Goal: Transaction & Acquisition: Purchase product/service

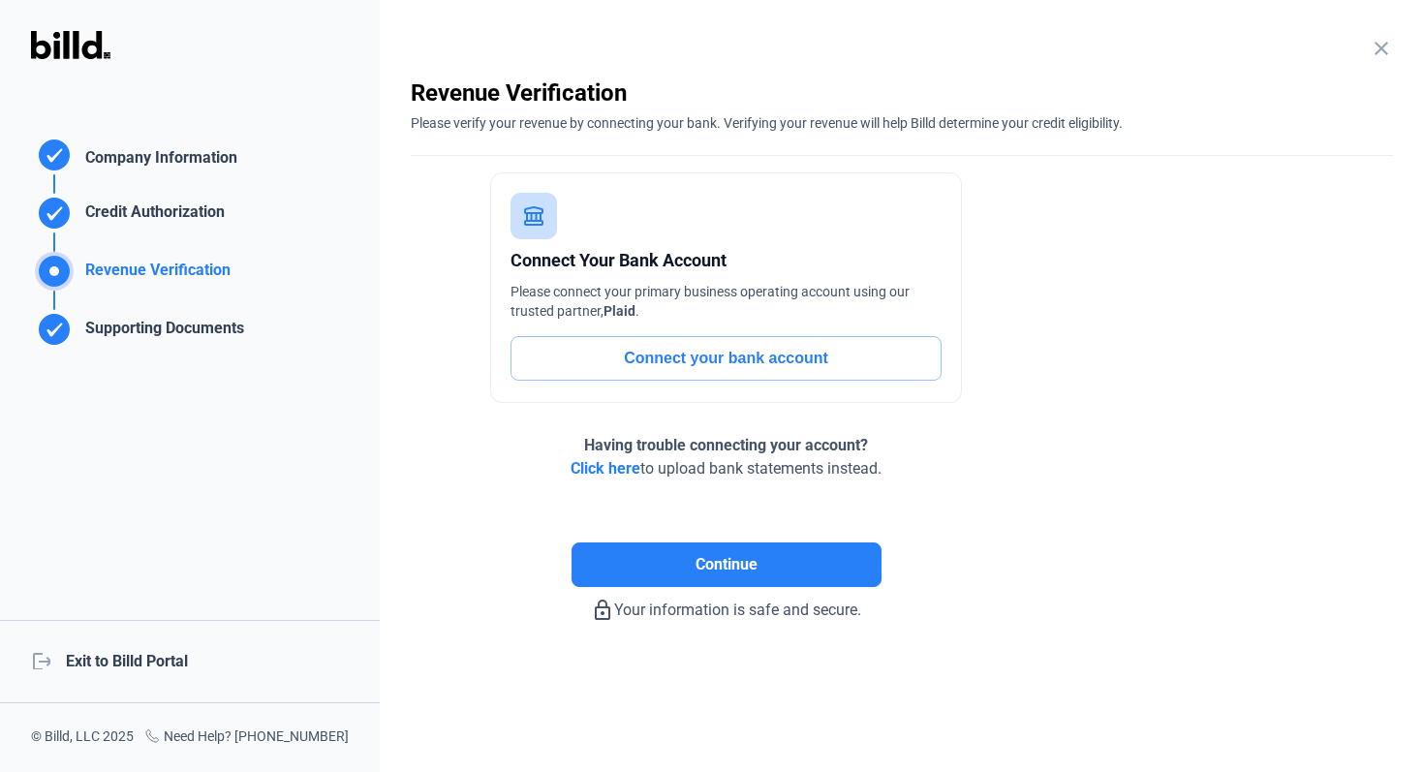
click at [97, 678] on div "logout Exit to Billd Portal" at bounding box center [190, 661] width 380 height 83
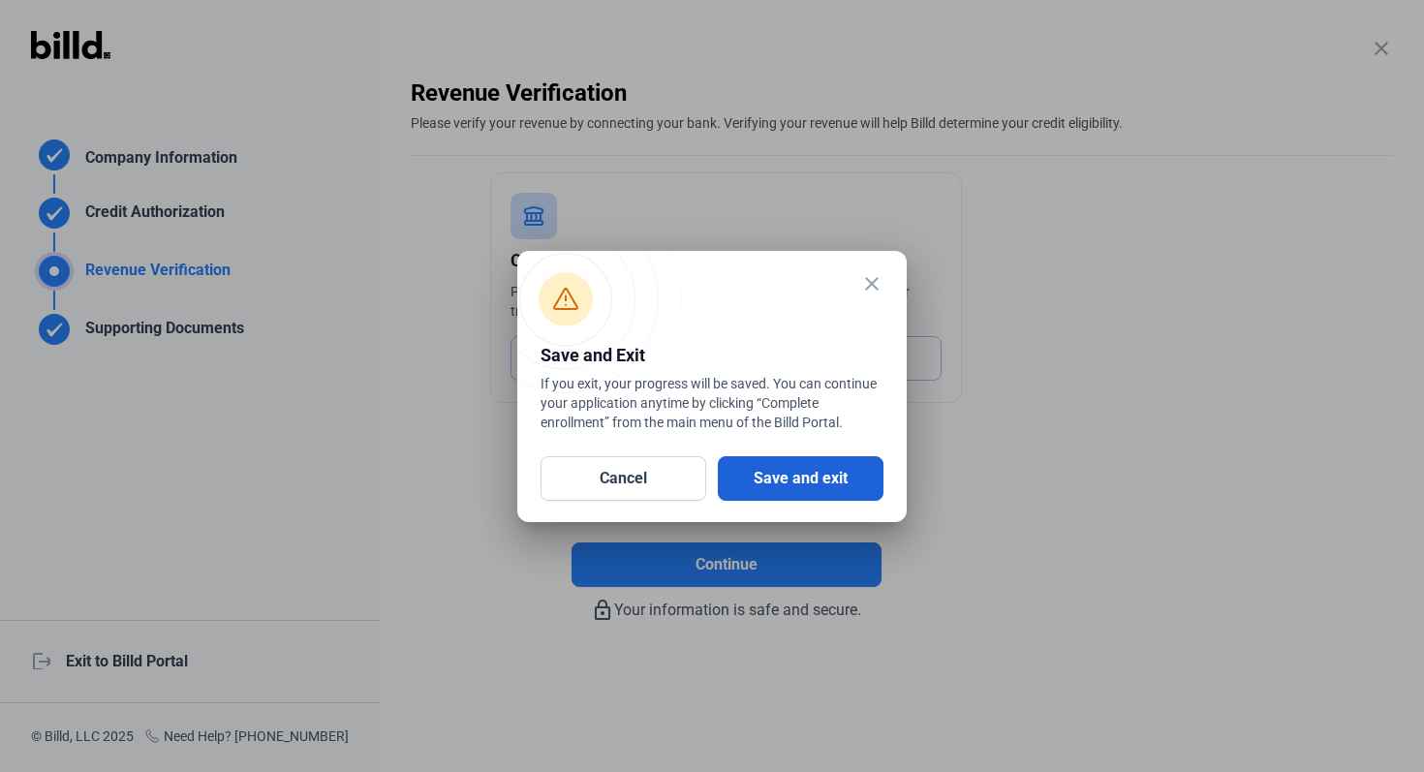
click at [774, 482] on button "Save and exit" at bounding box center [801, 478] width 166 height 45
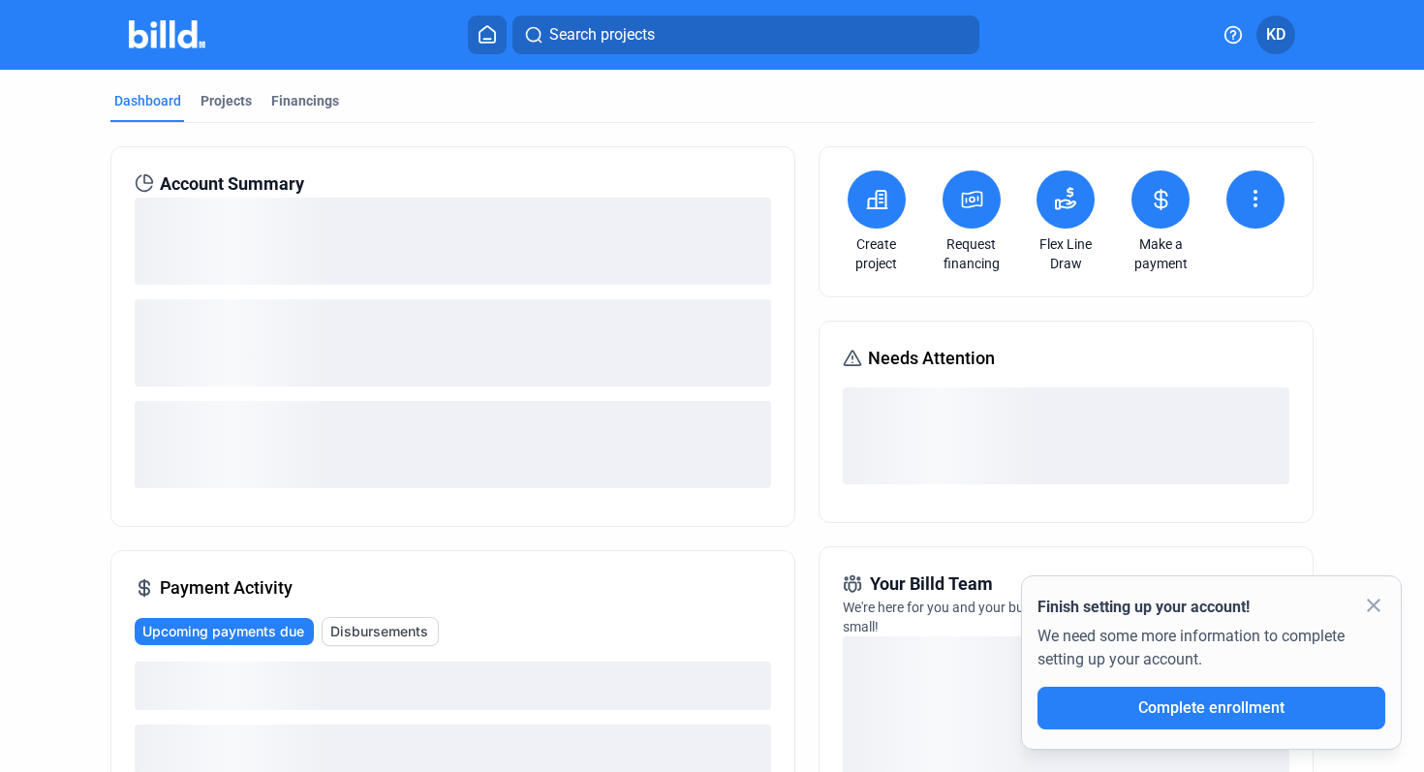
click at [953, 208] on button at bounding box center [972, 200] width 58 height 58
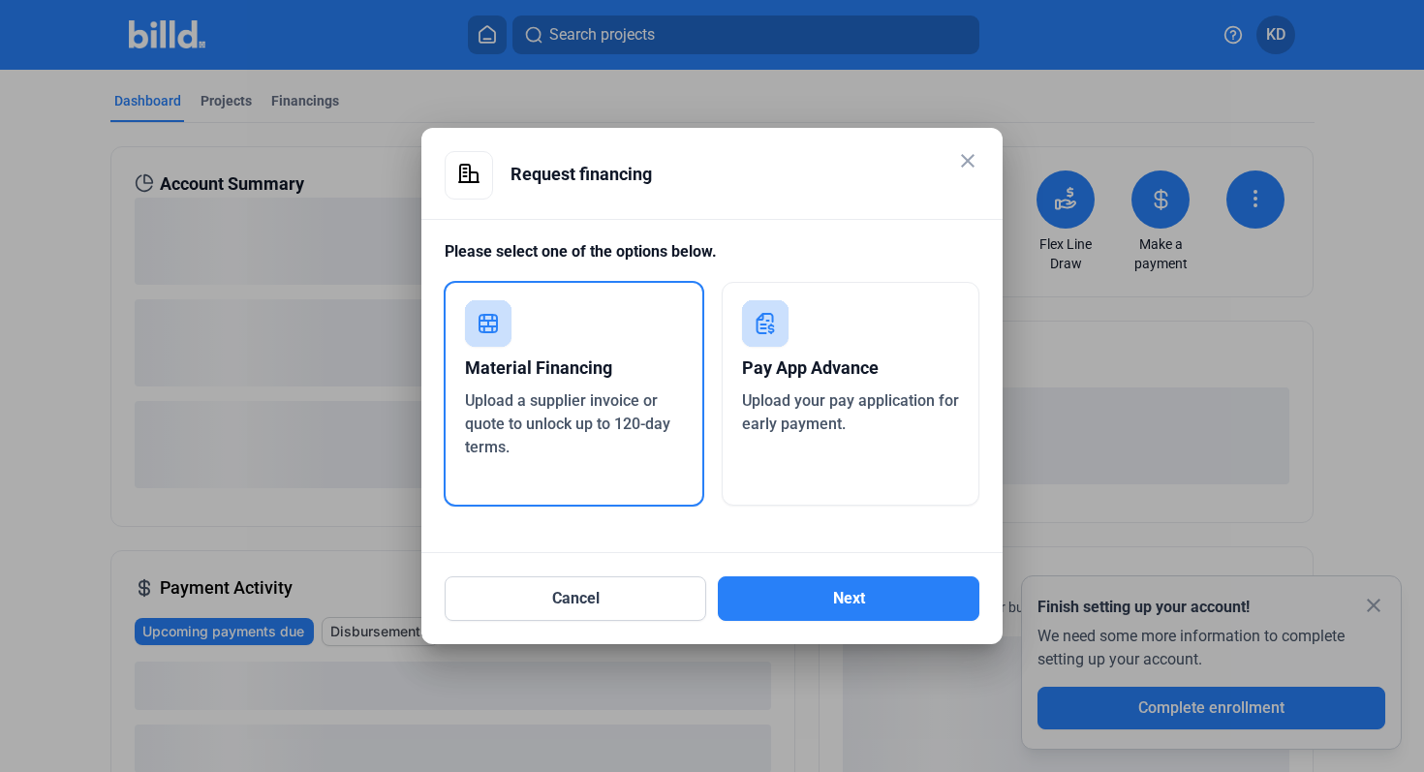
click at [844, 450] on div "Pay App Advance Upload your pay application for early payment." at bounding box center [851, 394] width 259 height 224
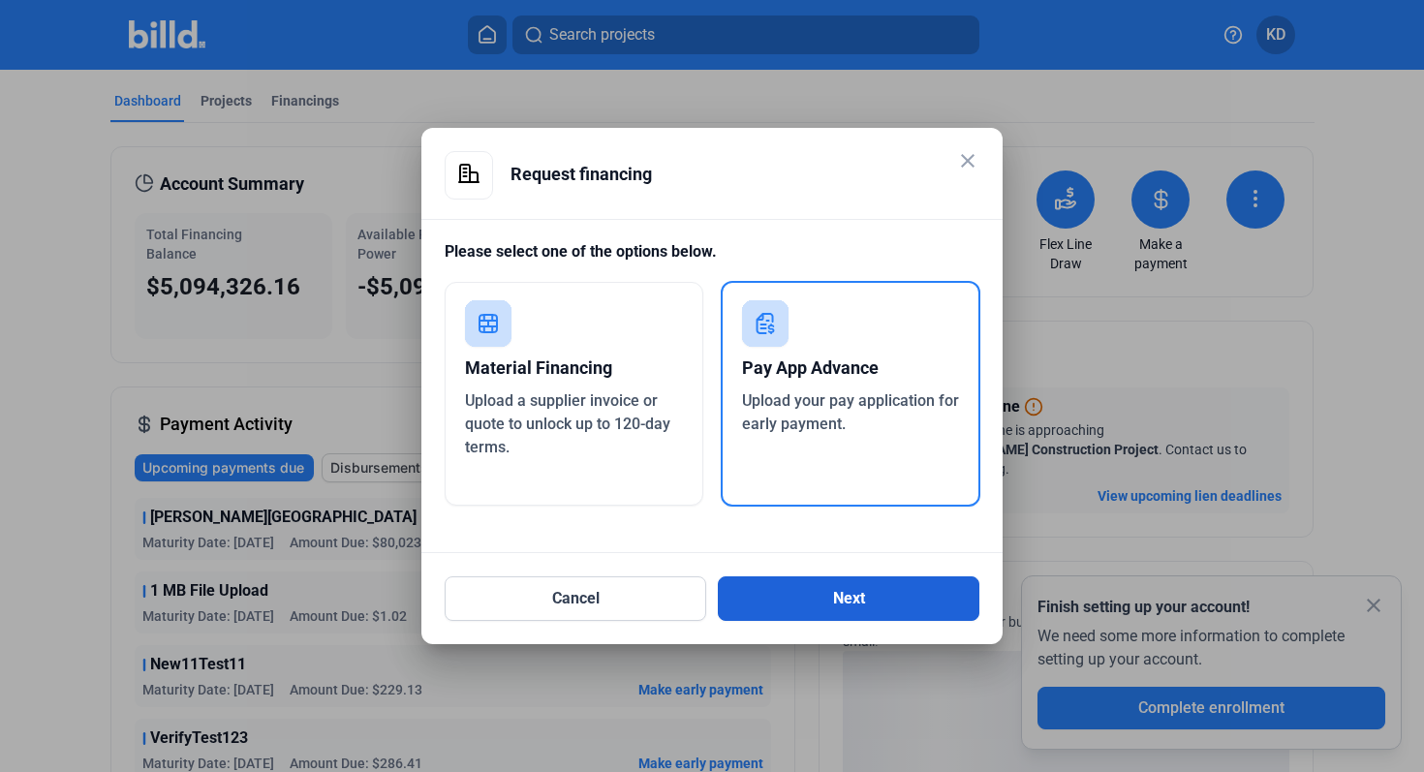
click at [839, 610] on button "Next" at bounding box center [849, 599] width 262 height 45
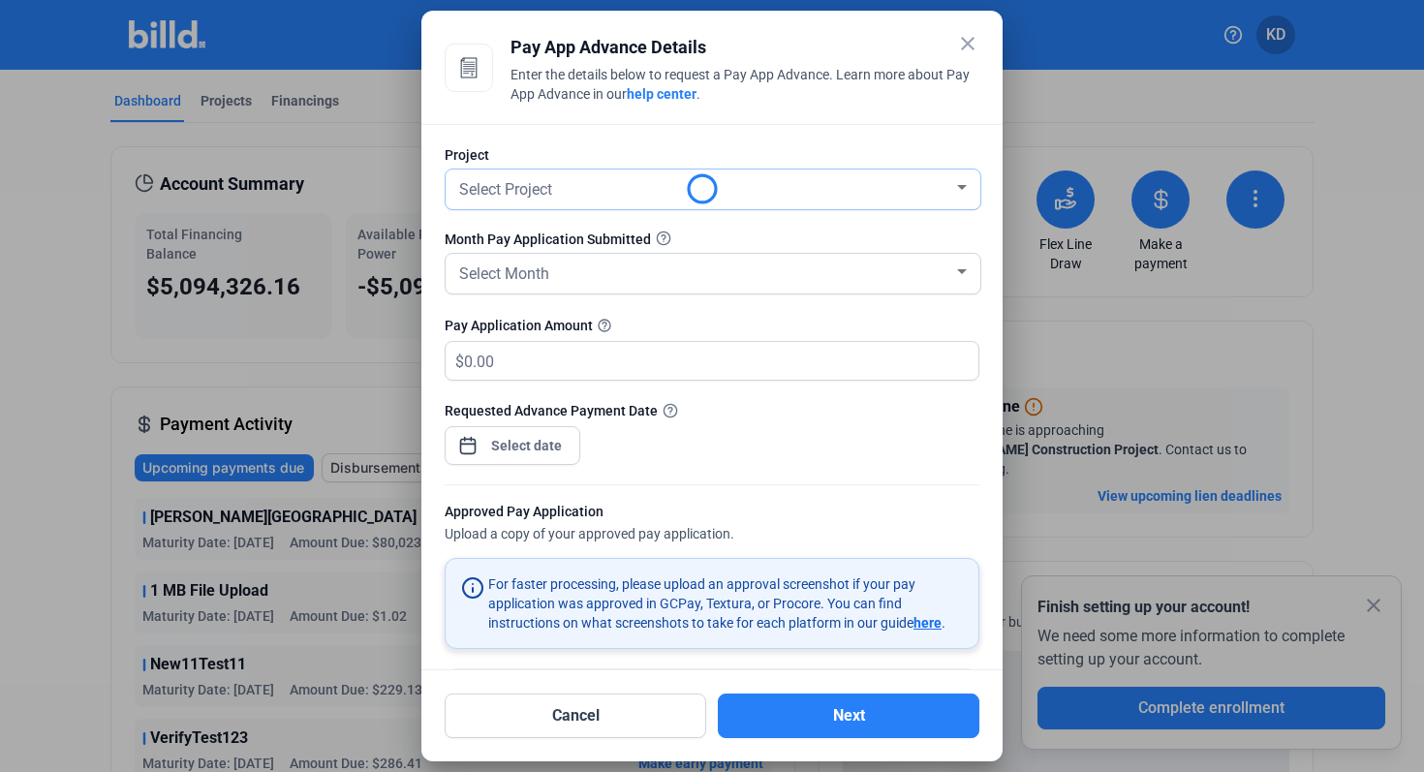
click at [609, 184] on div "Select Project" at bounding box center [704, 187] width 498 height 27
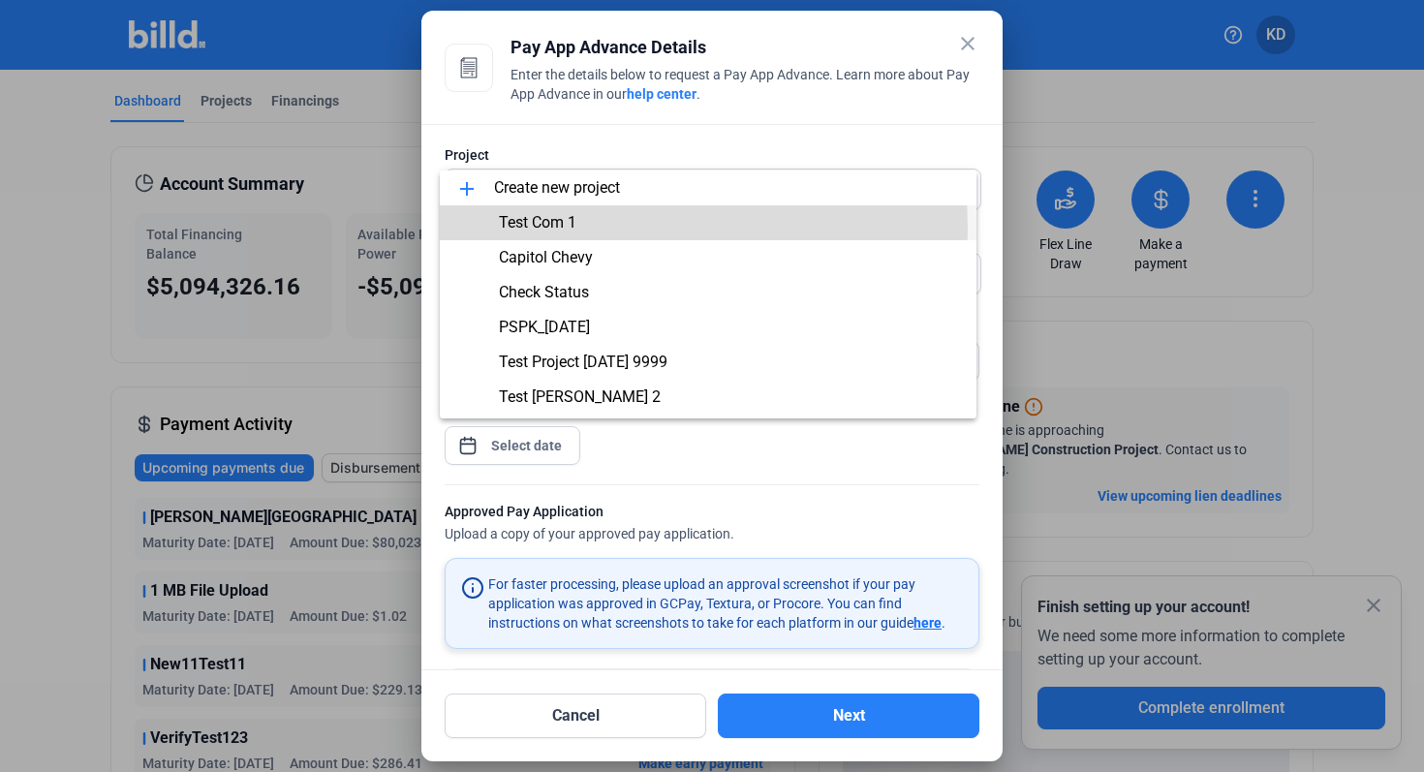
click at [546, 230] on span "Test Com 1" at bounding box center [538, 222] width 78 height 18
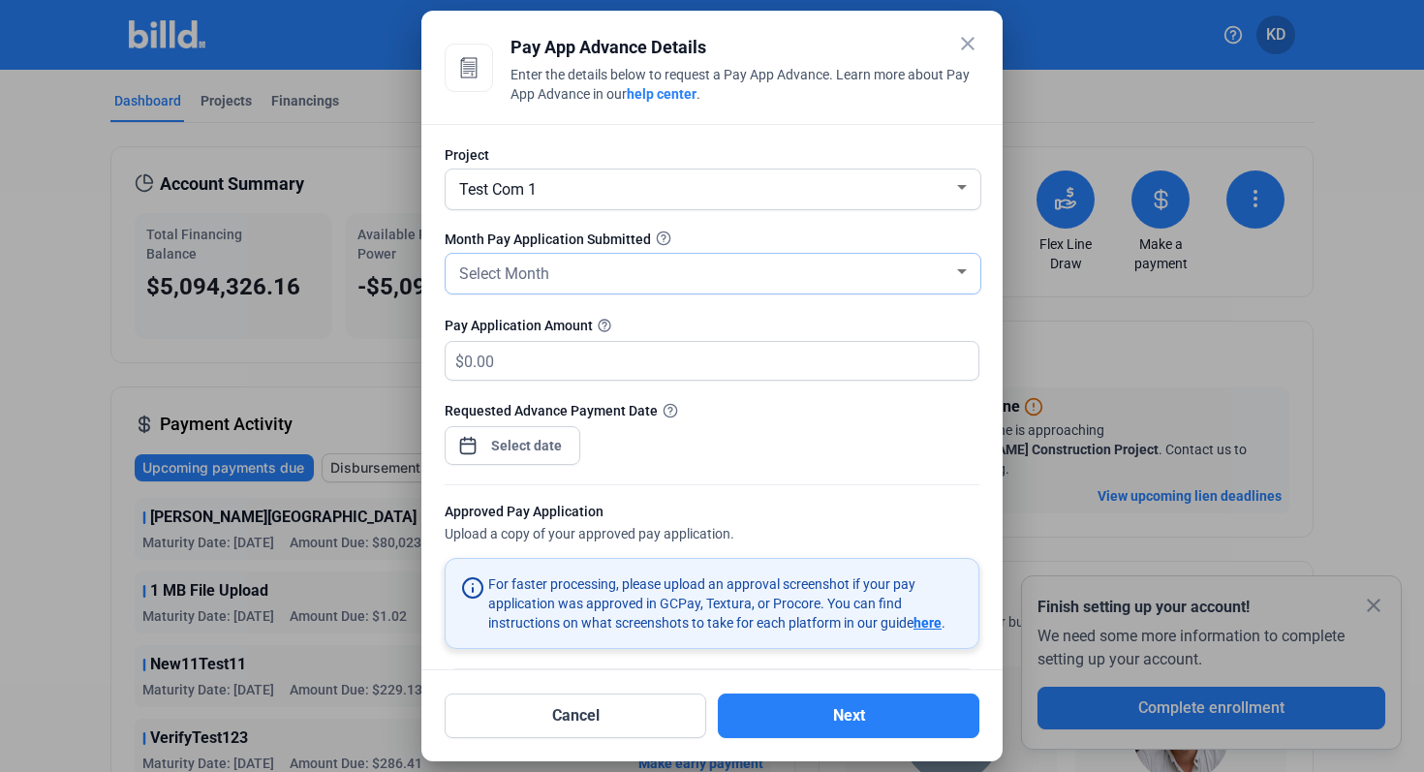
click at [565, 276] on div "Select Month" at bounding box center [704, 272] width 498 height 27
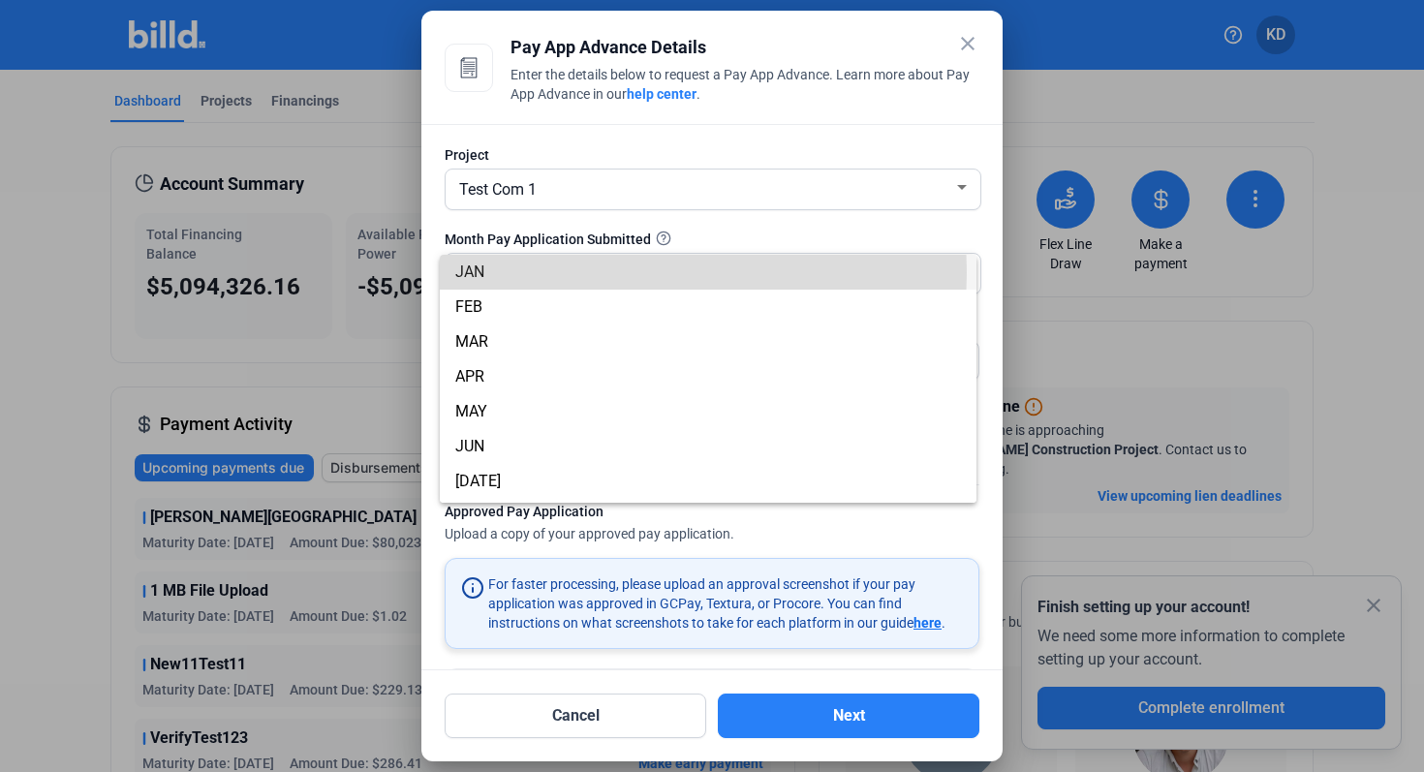
click at [527, 272] on span "JAN" at bounding box center [708, 272] width 506 height 35
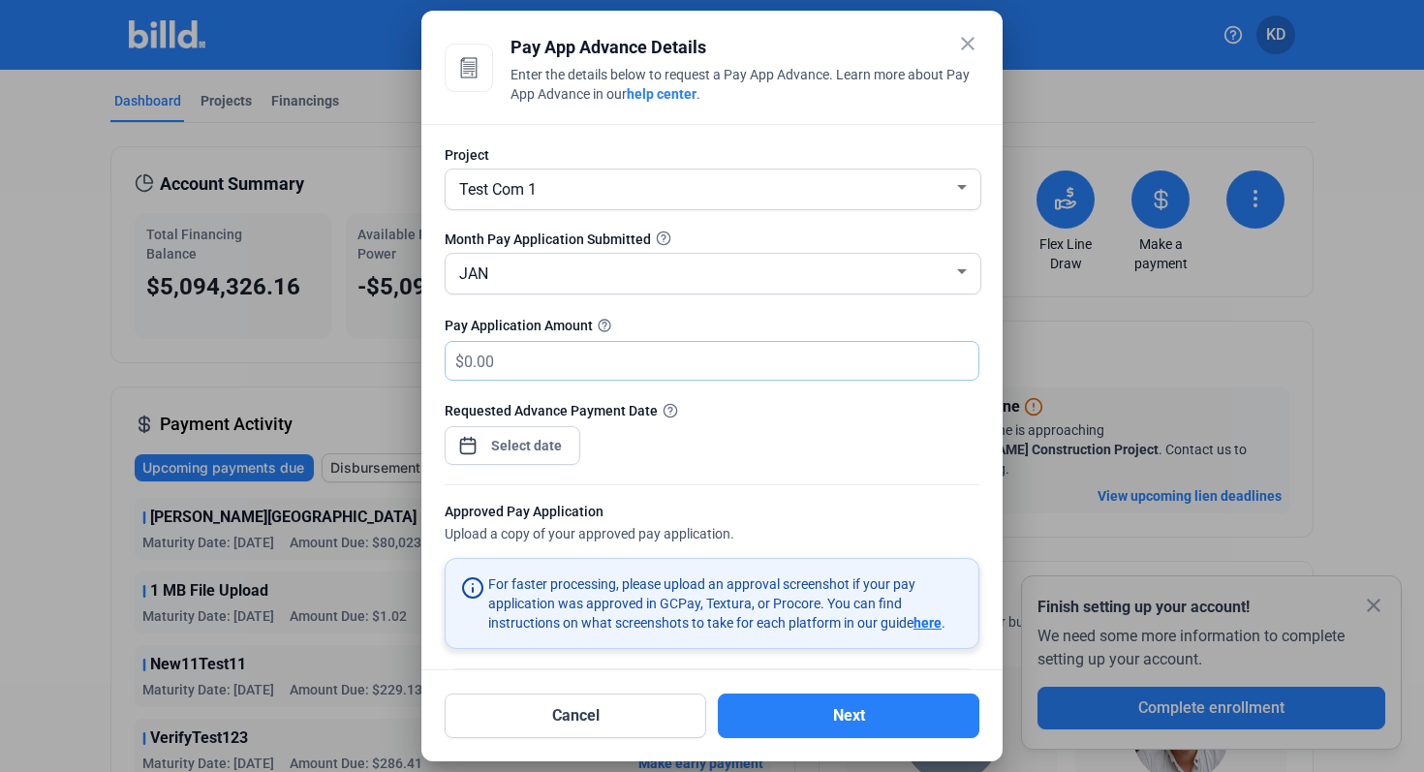
click at [546, 365] on input "text" at bounding box center [710, 361] width 492 height 38
type input "1,000,000"
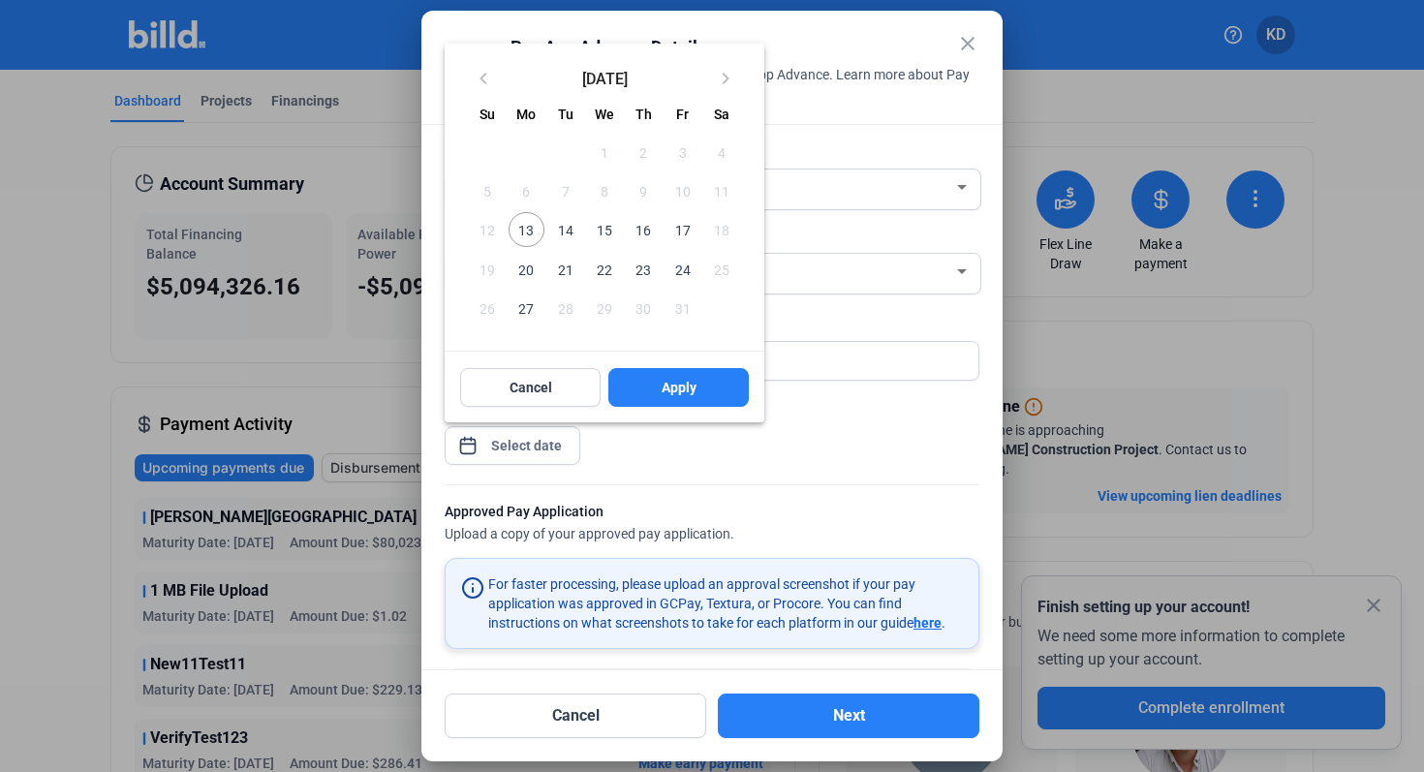
click at [540, 454] on div "close Pay App Advance Details Enter the details below to request a Pay App Adva…" at bounding box center [712, 386] width 1424 height 772
click at [531, 232] on span "13" at bounding box center [526, 229] width 35 height 35
click at [673, 398] on button "Apply" at bounding box center [679, 387] width 141 height 39
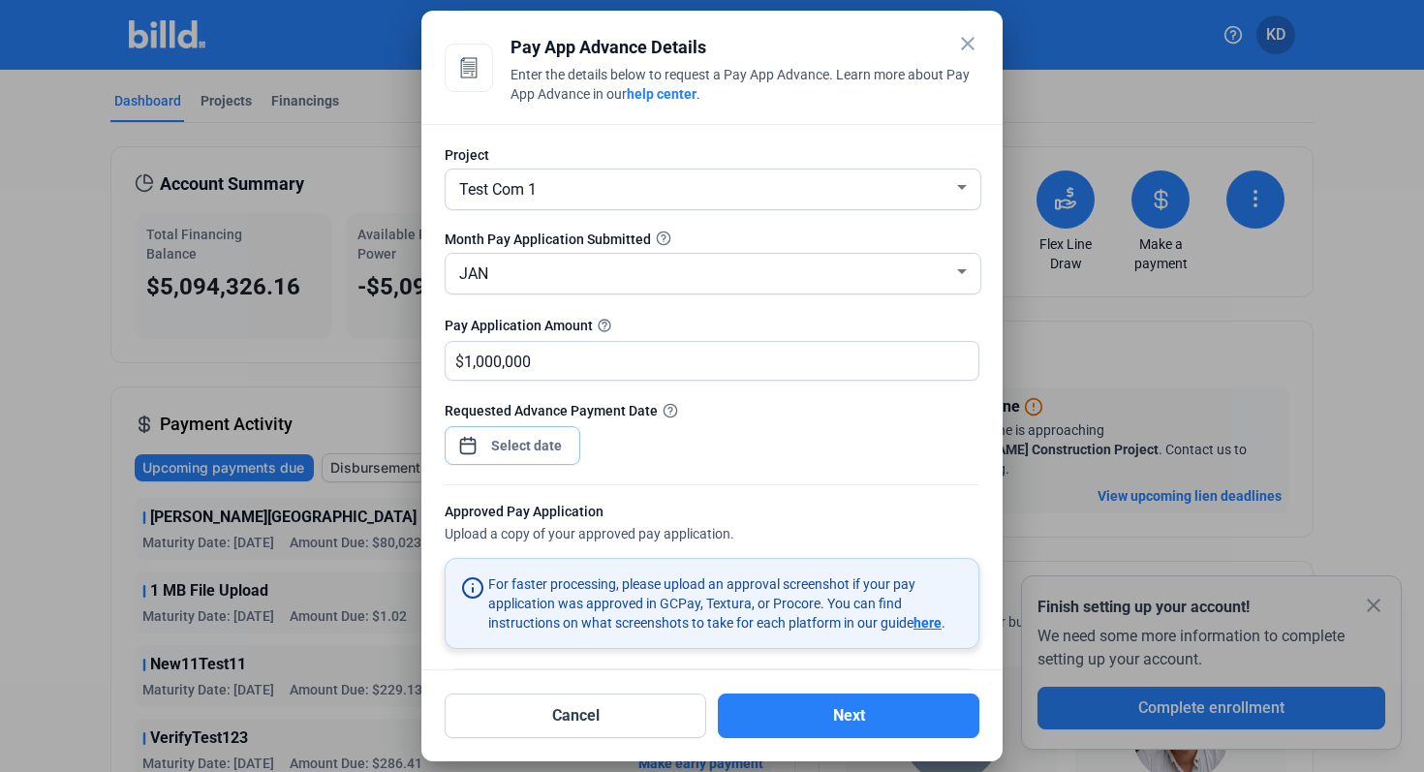
scroll to position [154, 0]
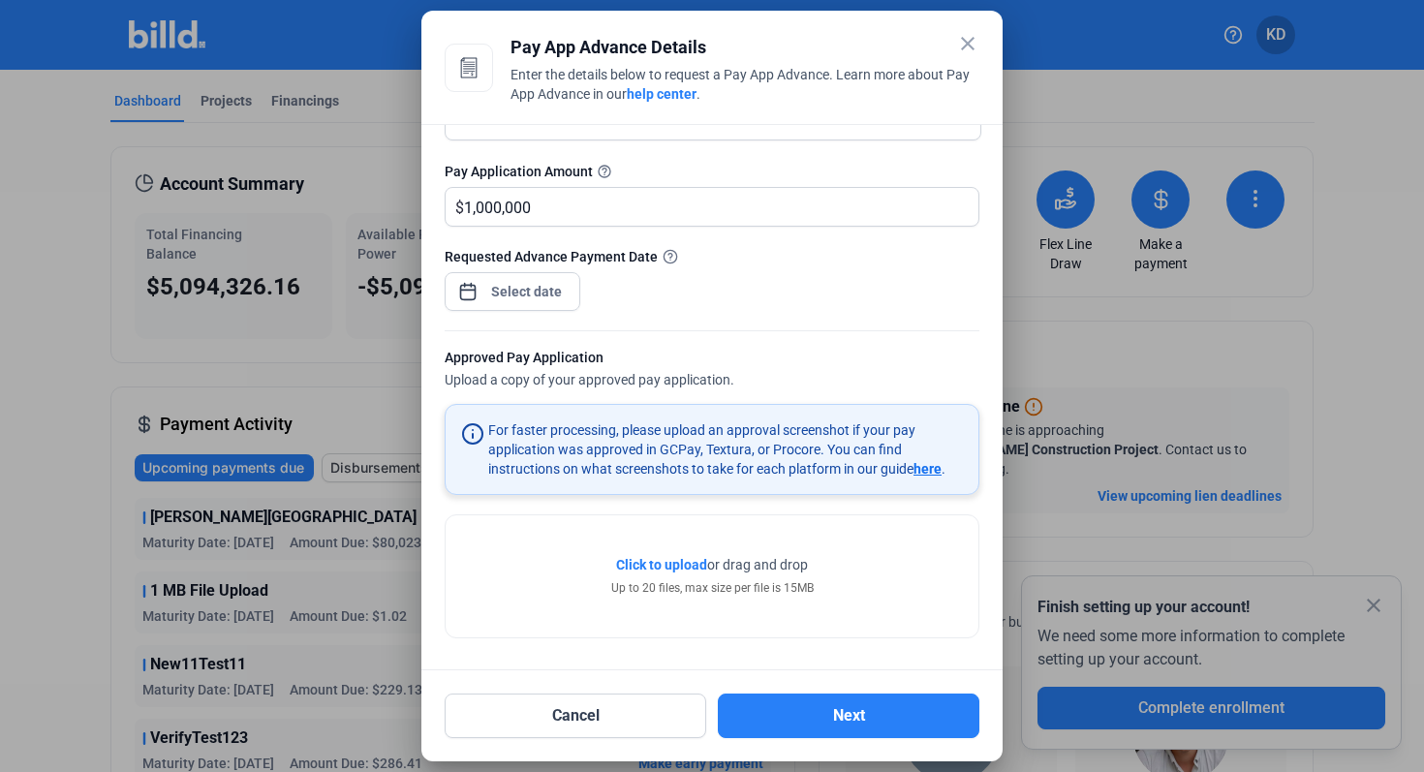
click at [660, 571] on span "Click to upload" at bounding box center [661, 565] width 91 height 16
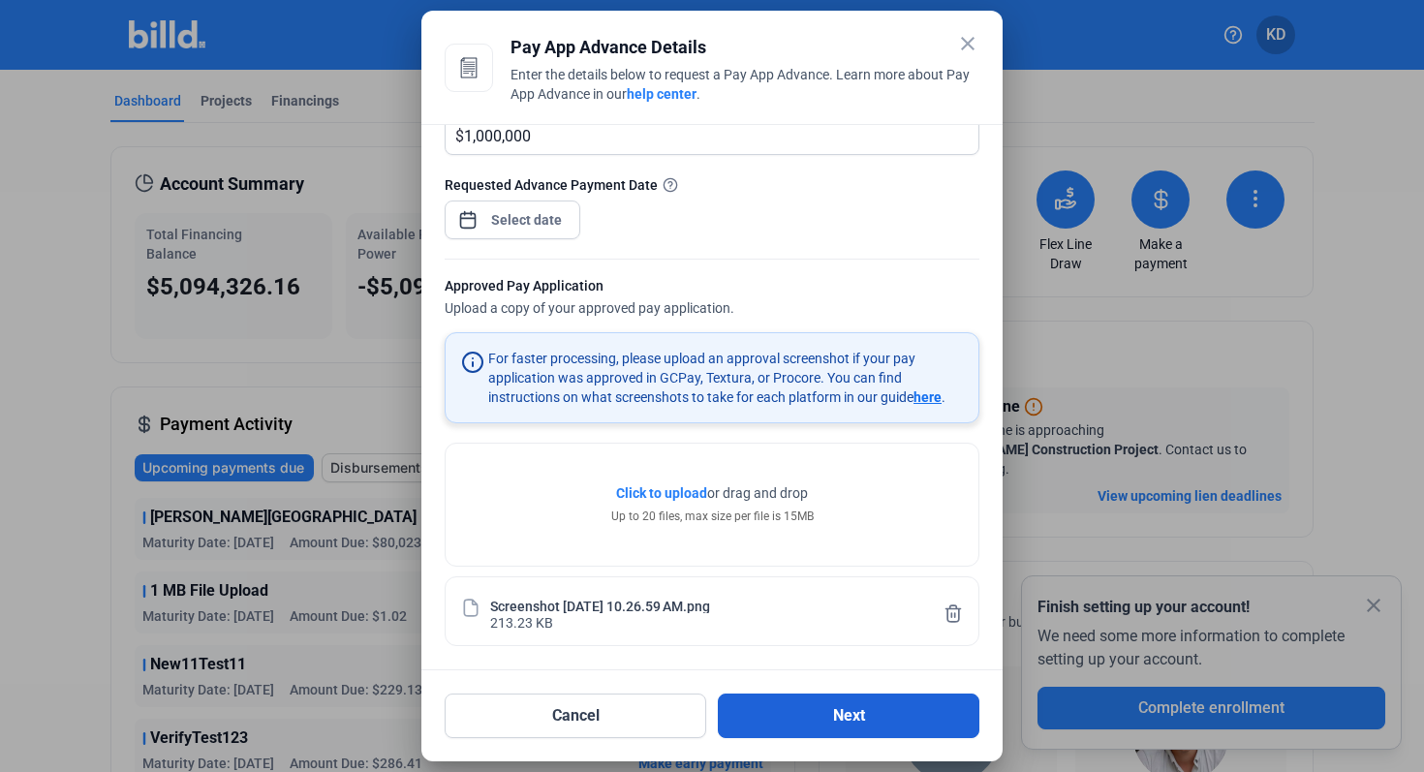
click at [815, 727] on button "Next" at bounding box center [849, 716] width 262 height 45
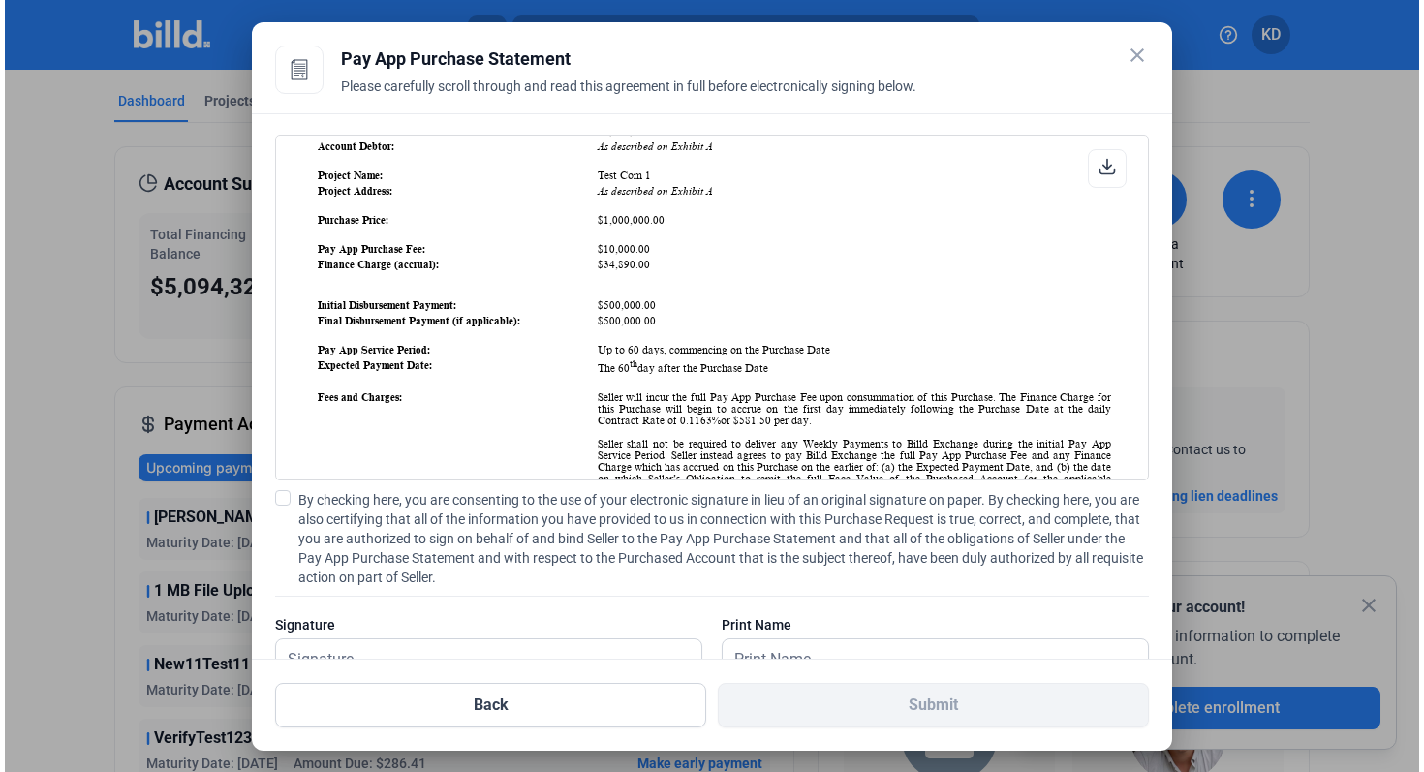
scroll to position [683, 0]
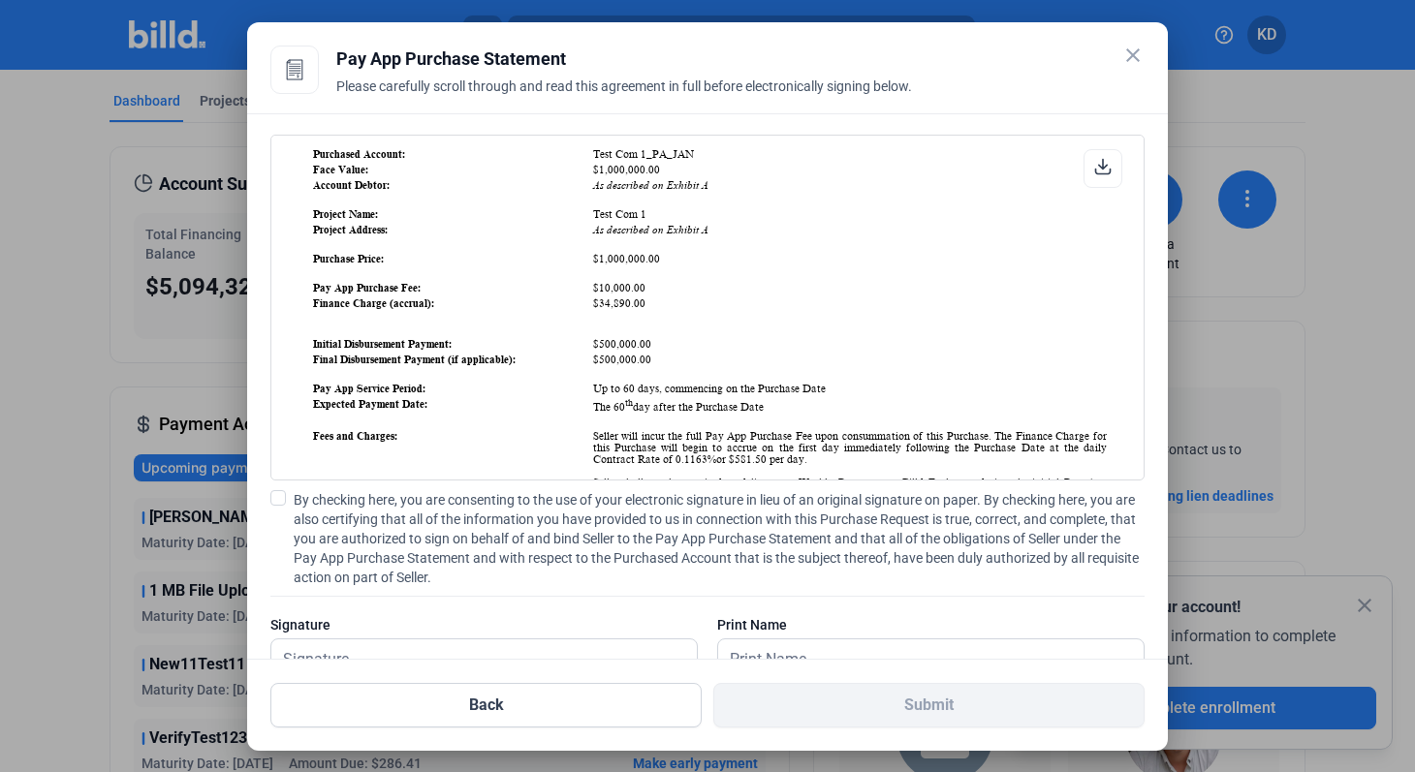
click at [1137, 49] on mat-icon "close" at bounding box center [1132, 55] width 23 height 23
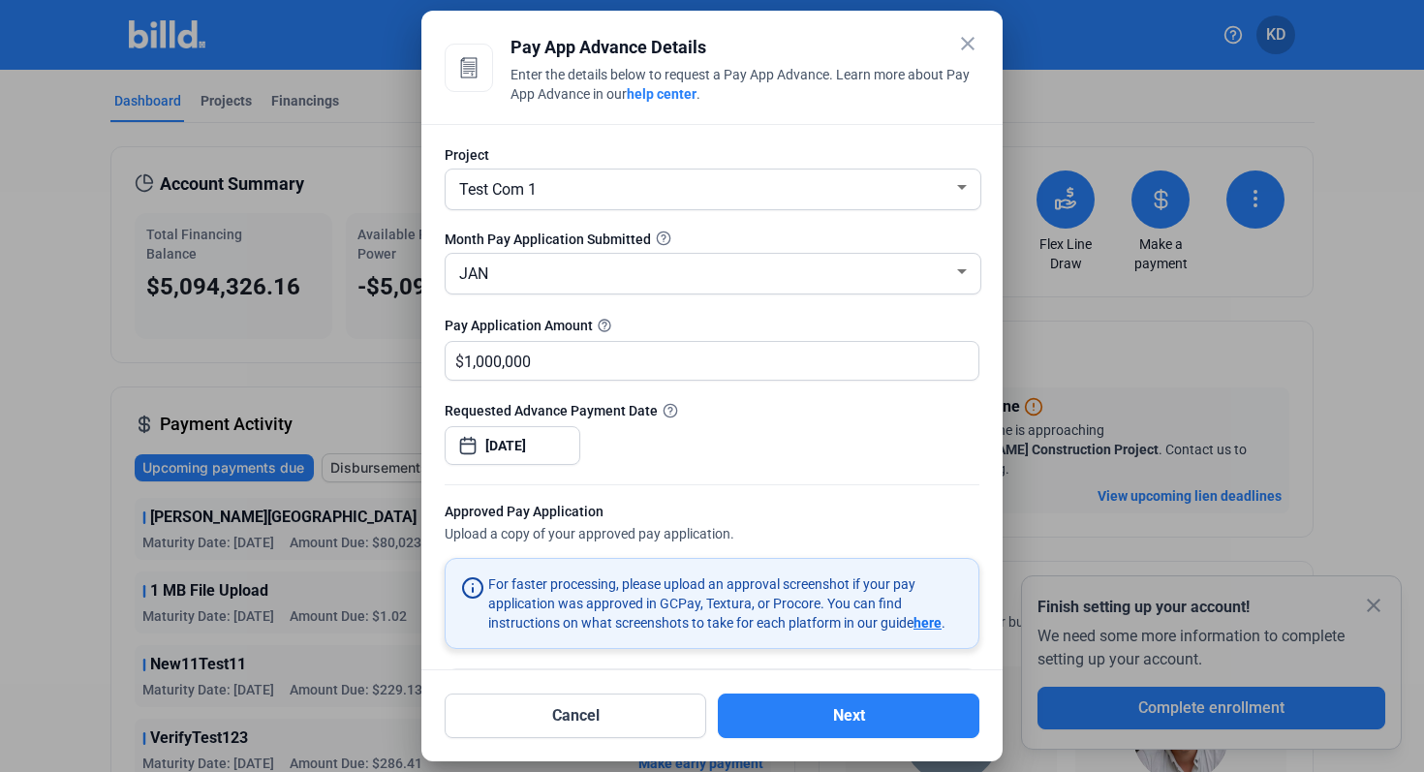
click at [973, 41] on mat-icon "close" at bounding box center [967, 43] width 23 height 23
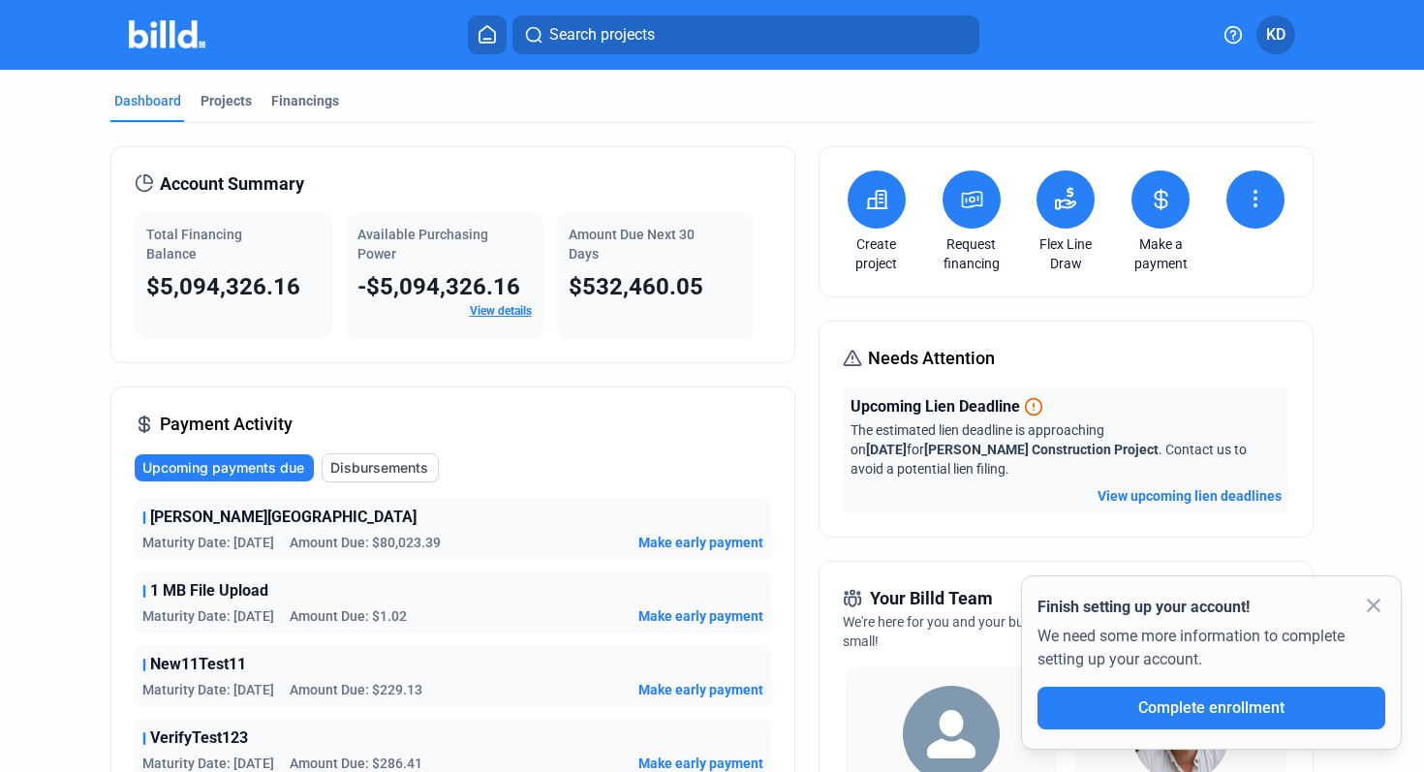
click at [981, 188] on button at bounding box center [972, 200] width 58 height 58
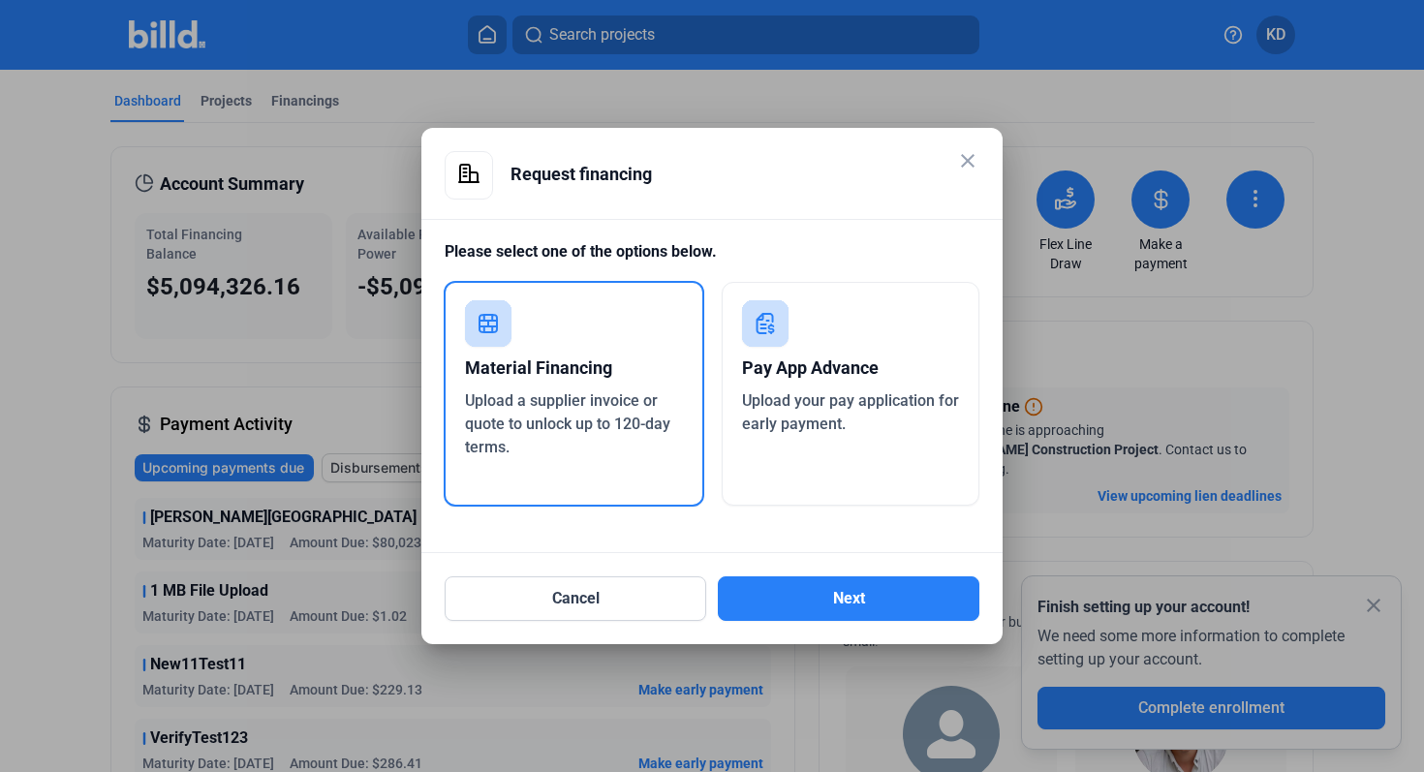
click at [813, 379] on div "Pay App Advance" at bounding box center [851, 368] width 218 height 43
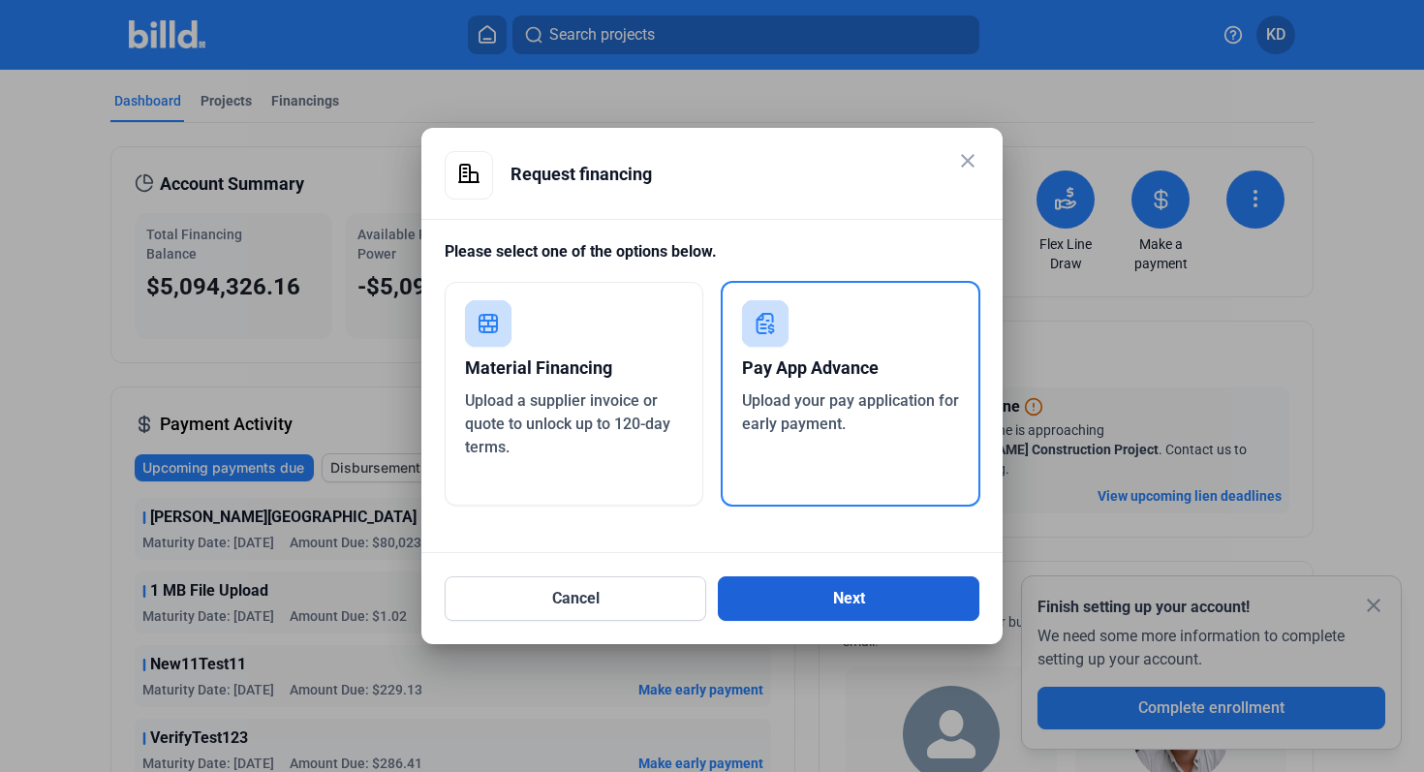
click at [841, 599] on button "Next" at bounding box center [849, 599] width 262 height 45
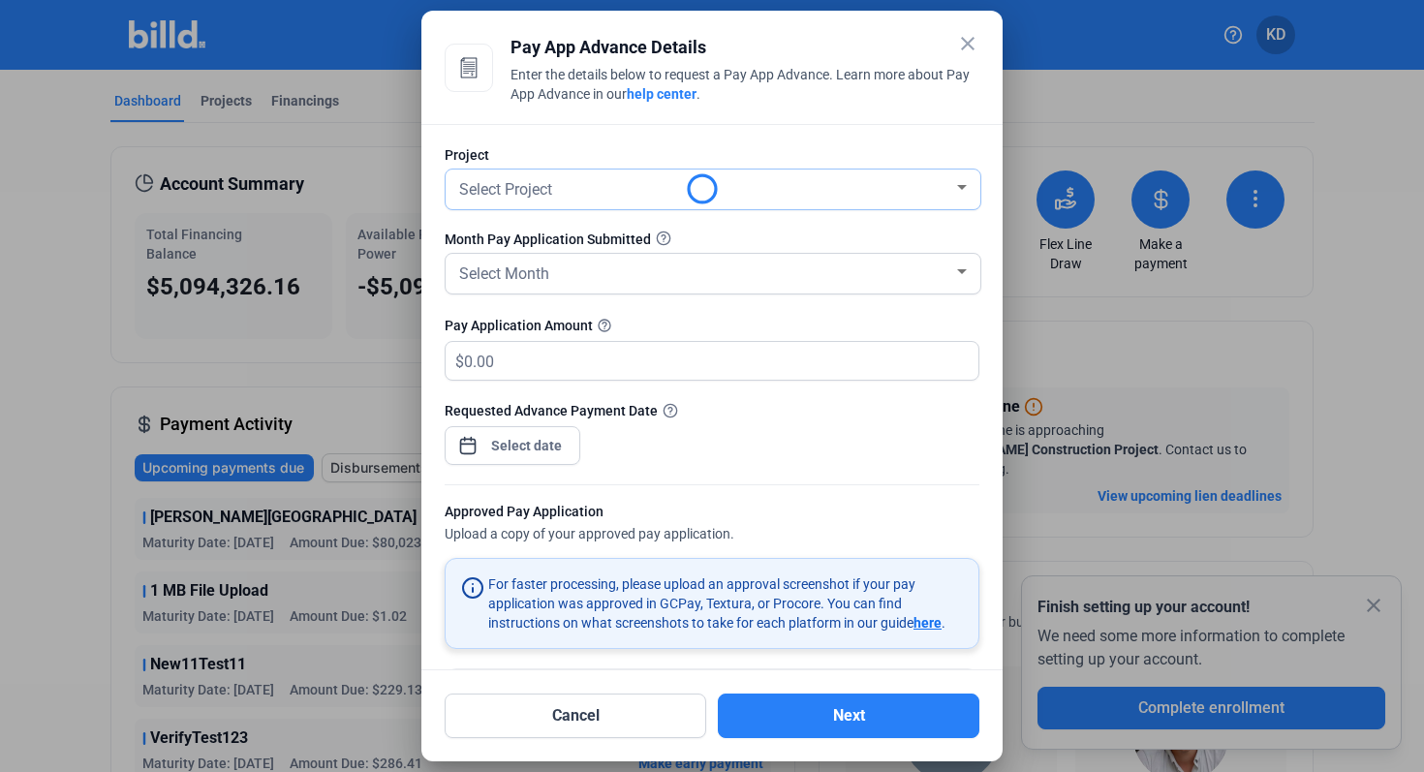
click at [552, 192] on span "Select Project" at bounding box center [505, 189] width 93 height 18
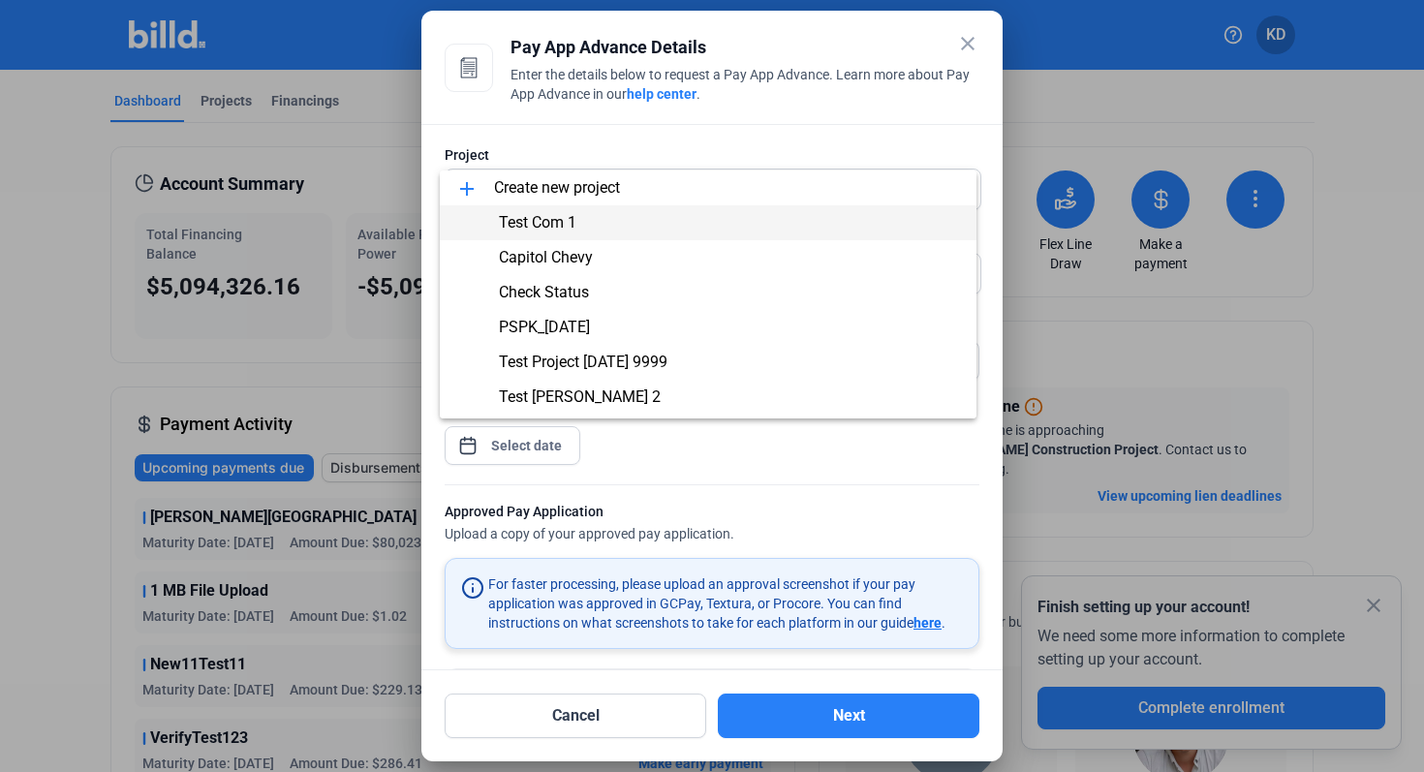
click at [586, 229] on span "Test Com 1" at bounding box center [708, 222] width 506 height 35
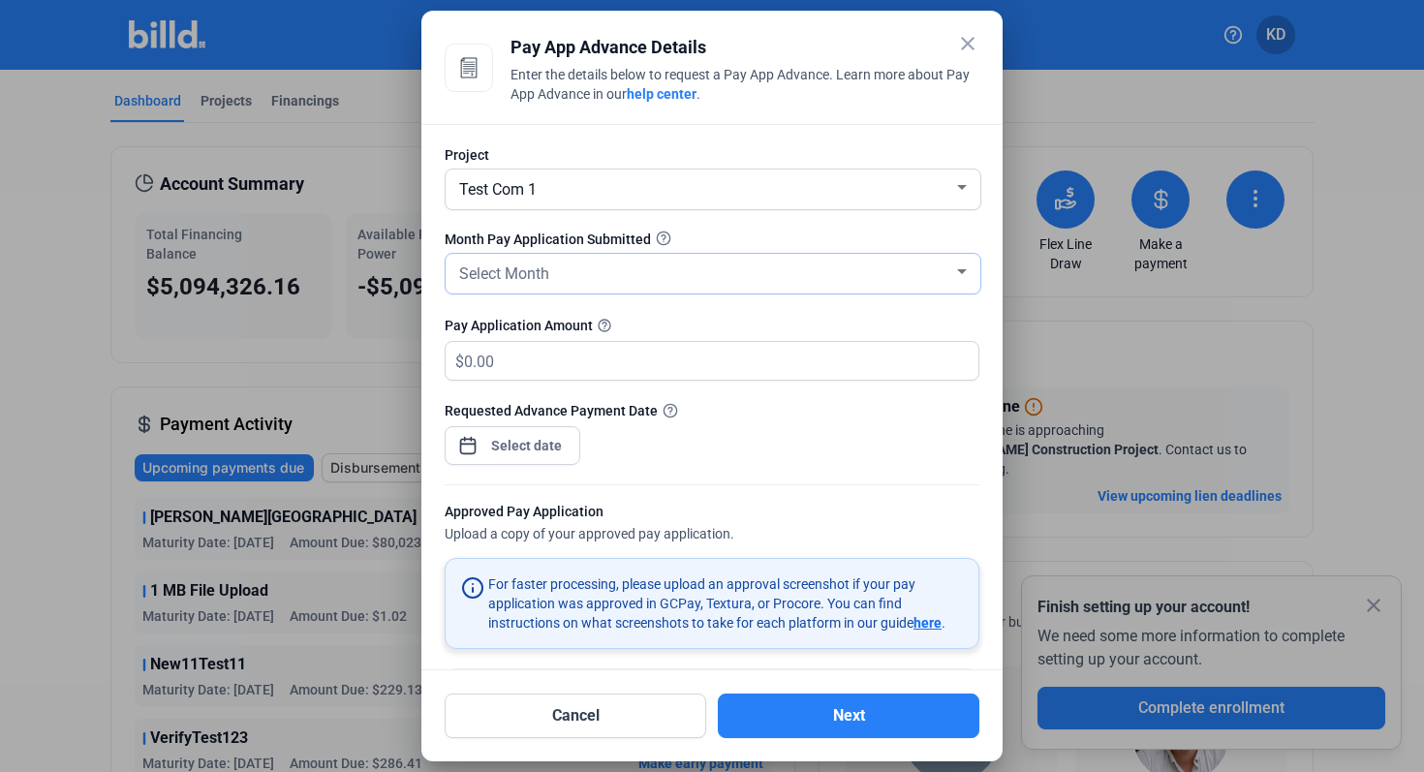
click at [574, 279] on div "Select Month" at bounding box center [704, 272] width 498 height 27
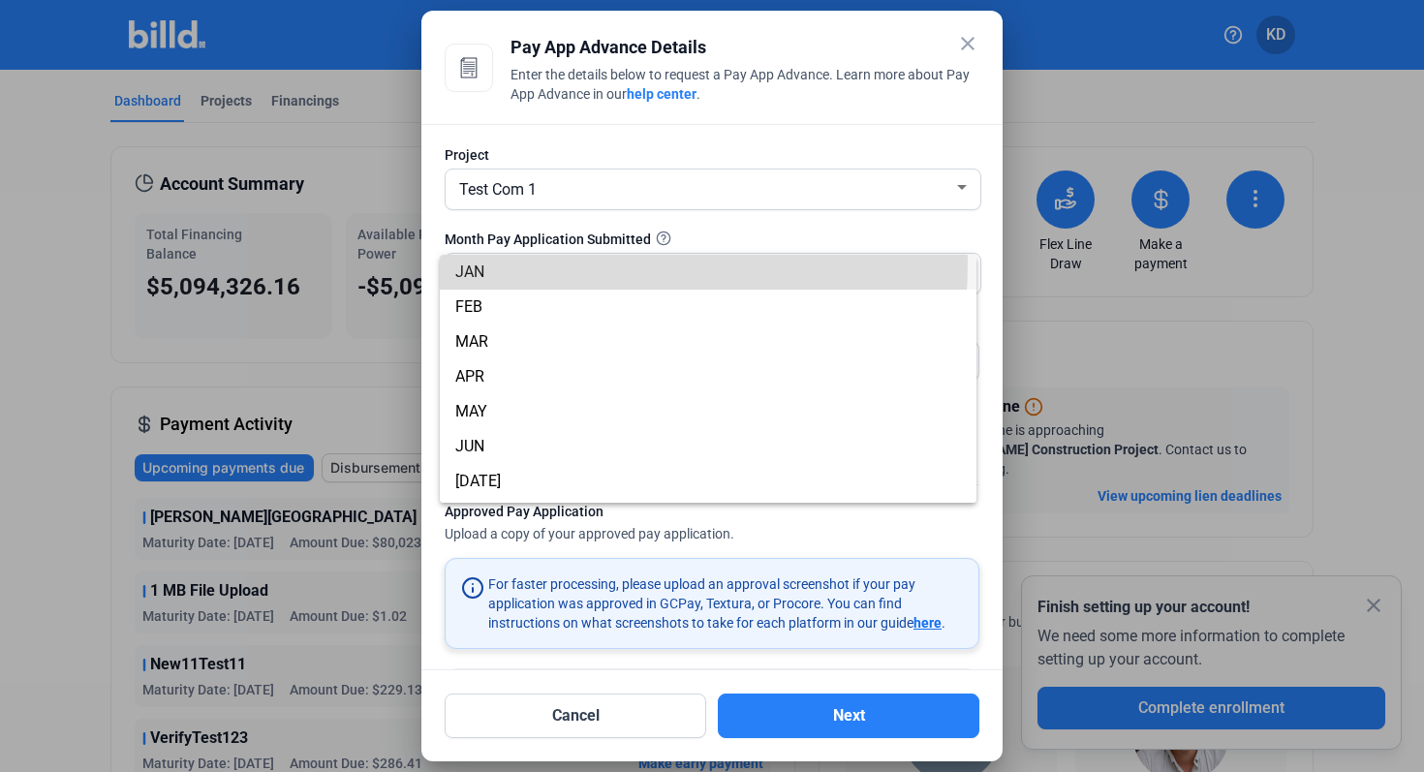
click at [578, 264] on span "JAN" at bounding box center [708, 272] width 506 height 35
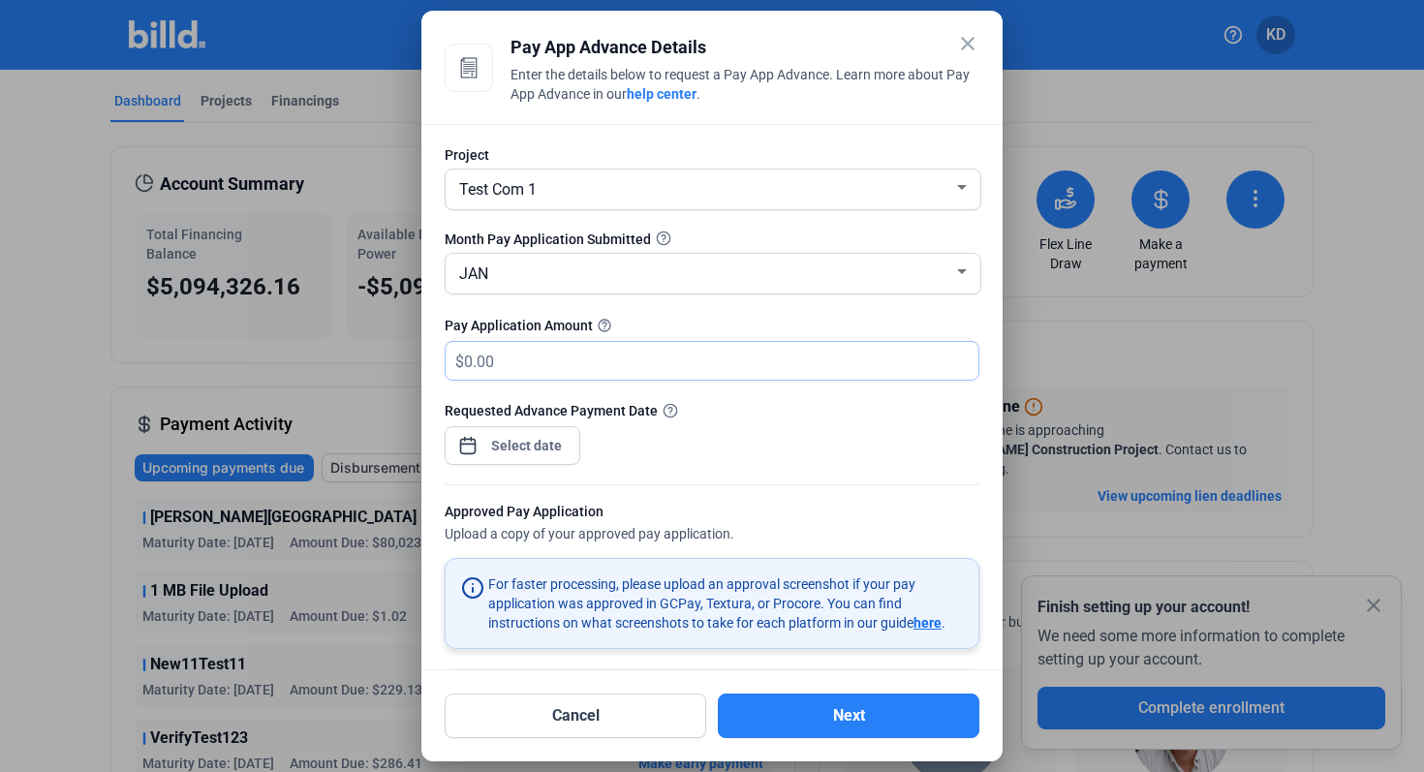
click at [570, 345] on input "text" at bounding box center [710, 361] width 492 height 38
type input "1,000,000"
click at [536, 462] on div at bounding box center [526, 445] width 83 height 35
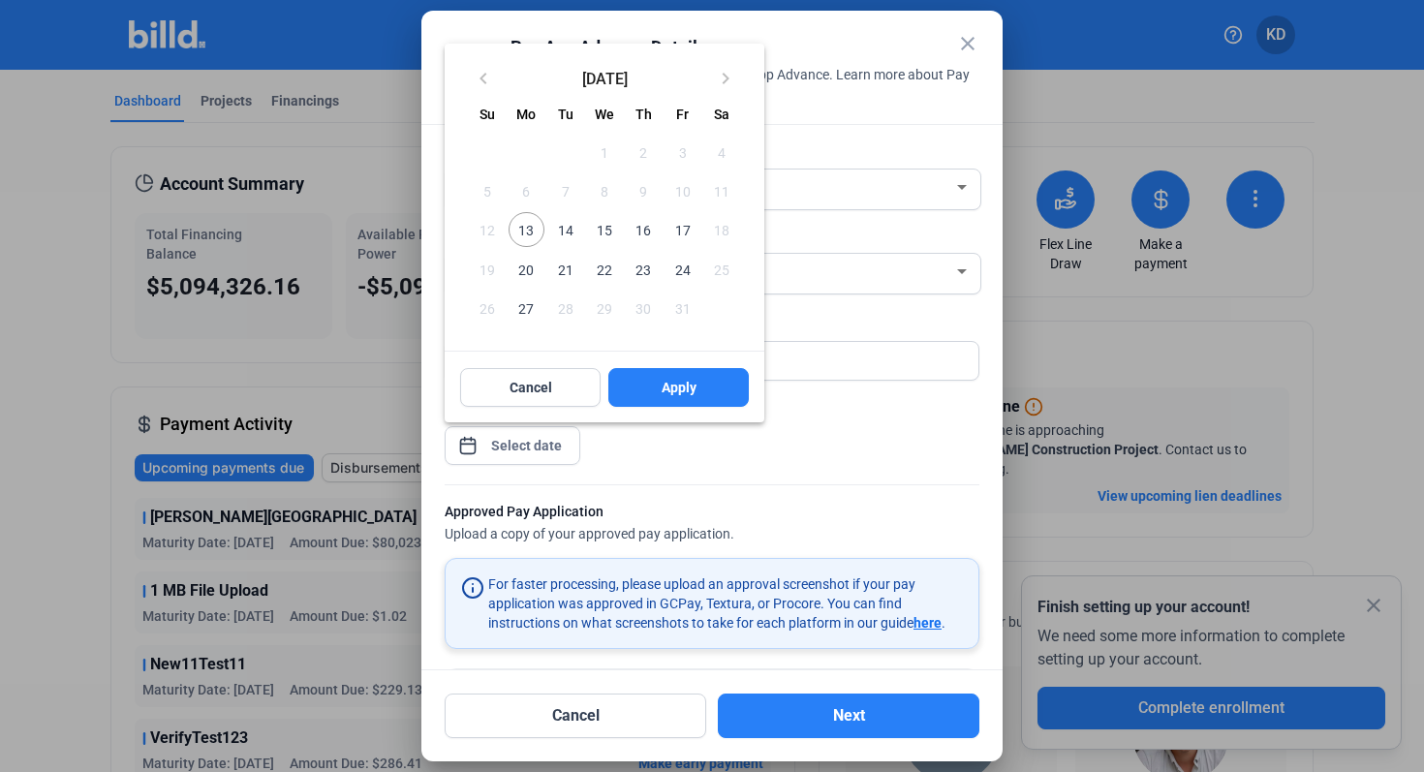
click at [528, 234] on span "13" at bounding box center [526, 229] width 35 height 35
click at [672, 388] on span "Apply" at bounding box center [679, 387] width 35 height 19
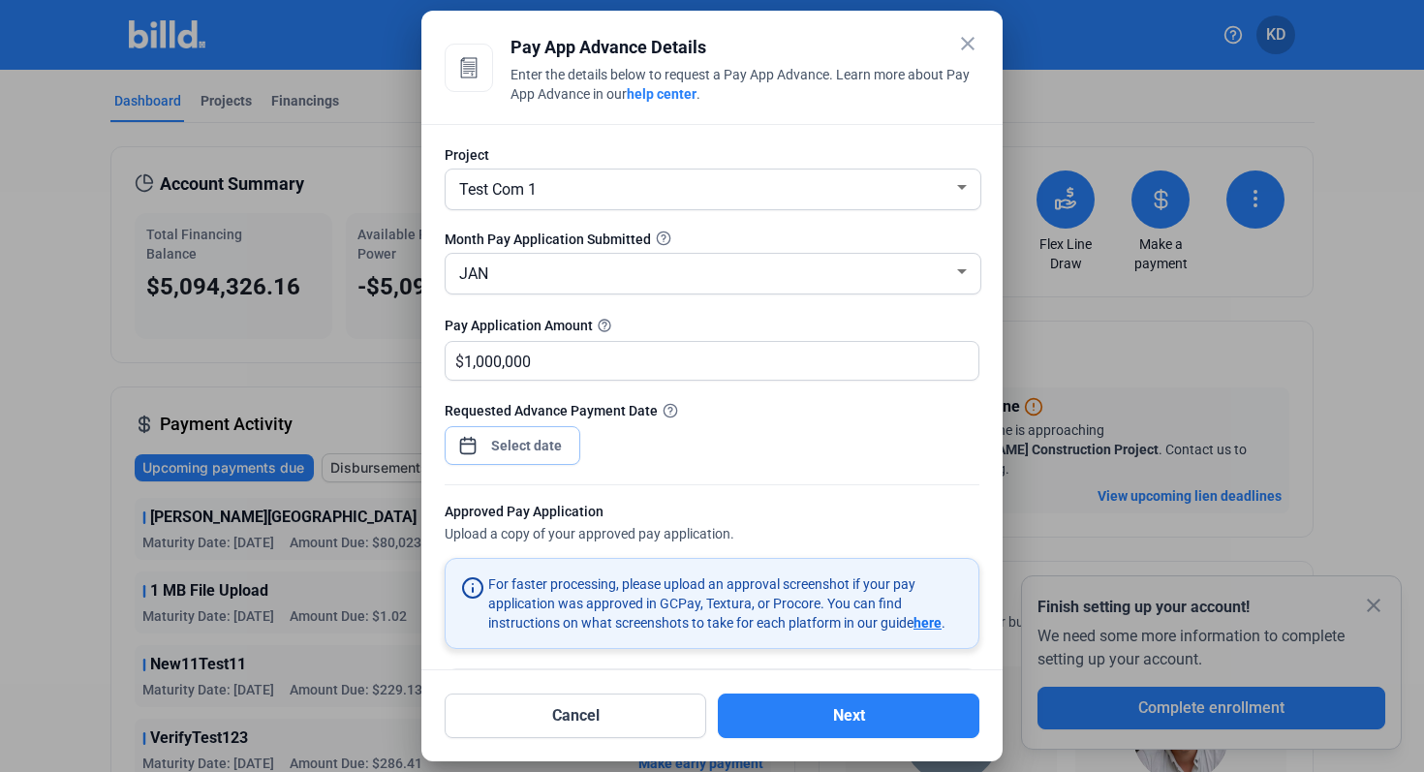
scroll to position [154, 0]
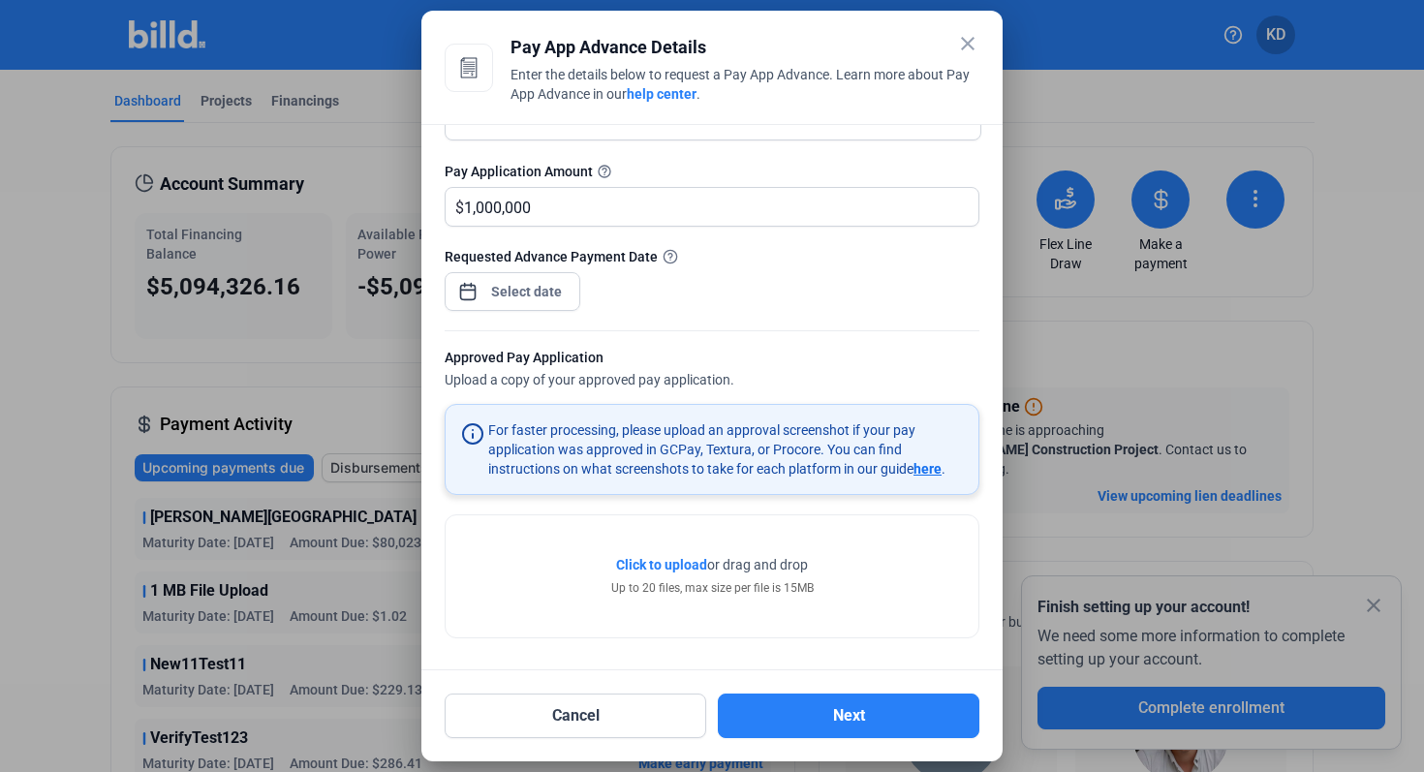
click at [670, 558] on span "Click to upload" at bounding box center [661, 565] width 91 height 16
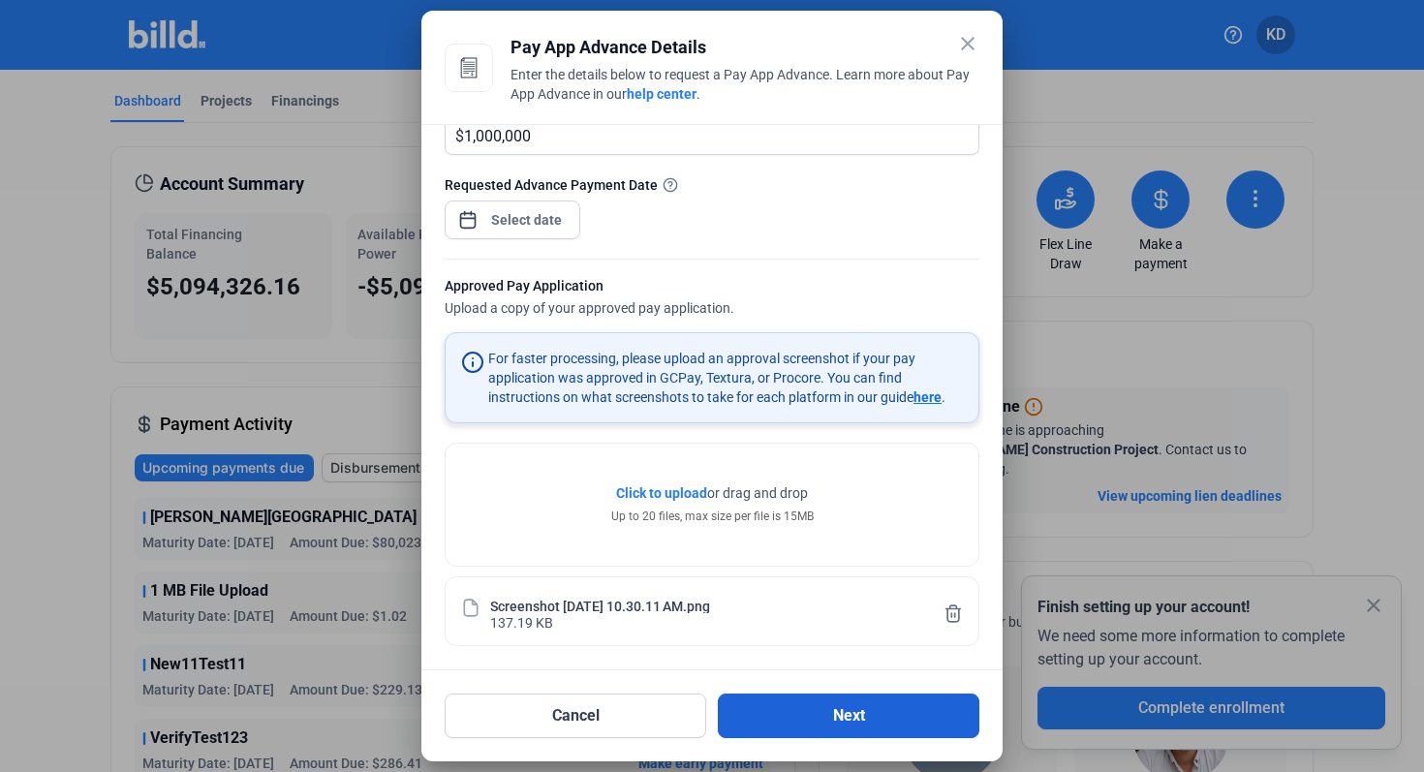
click at [824, 712] on button "Next" at bounding box center [849, 716] width 262 height 45
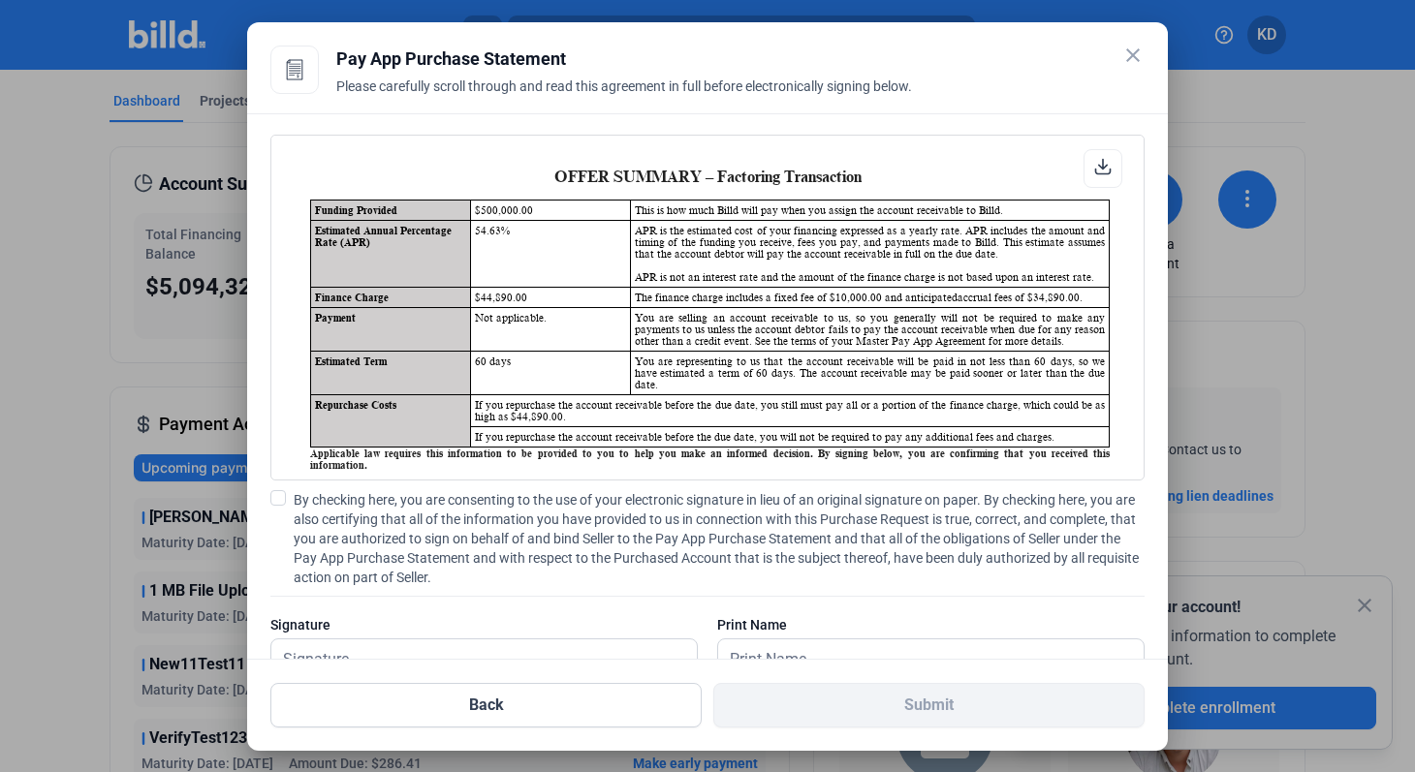
scroll to position [1, 0]
click at [285, 502] on span at bounding box center [278, 498] width 16 height 16
click at [0, 0] on input "By checking here, you are consenting to the use of your electronic signature in…" at bounding box center [0, 0] width 0 height 0
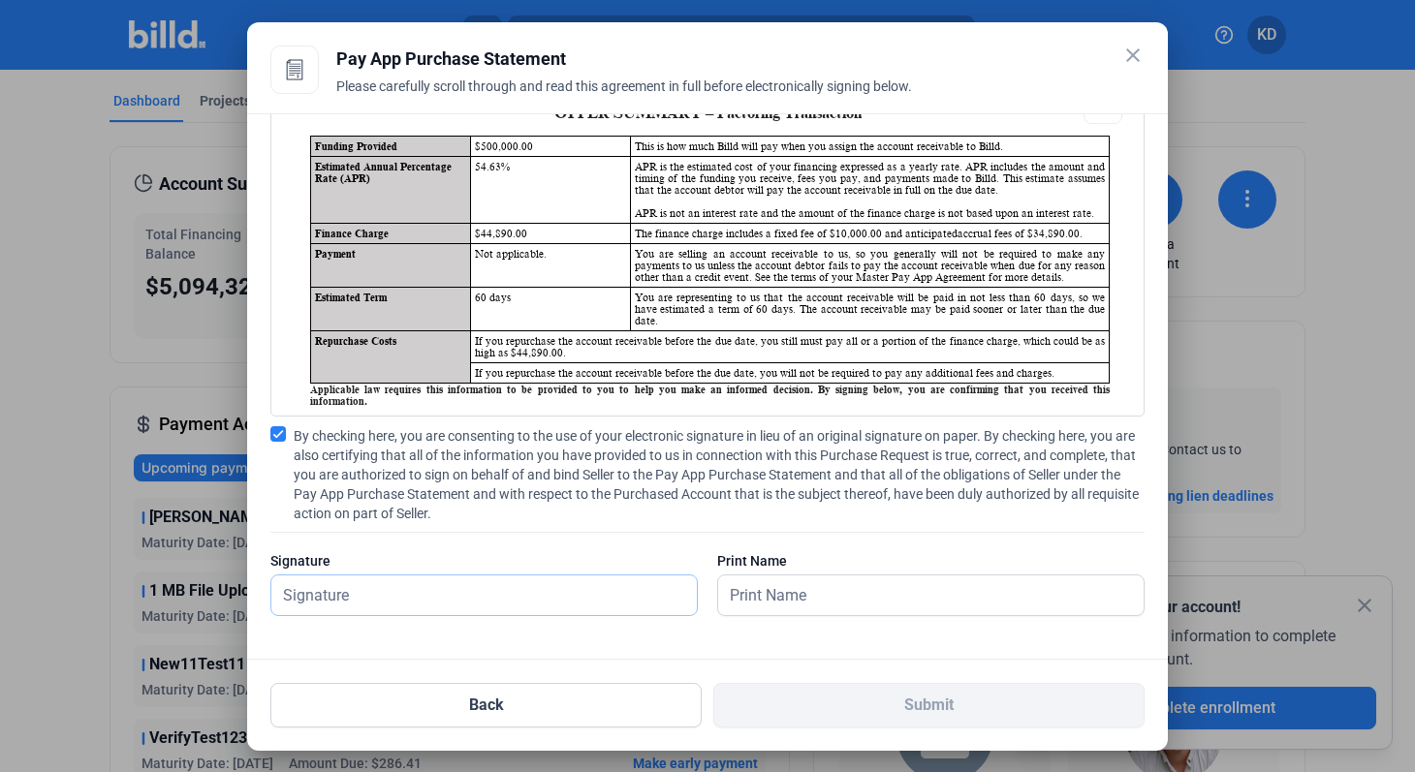
click at [406, 590] on input "text" at bounding box center [483, 596] width 425 height 40
type input "kat test"
click at [879, 594] on input "text" at bounding box center [930, 596] width 425 height 40
type input "kat test"
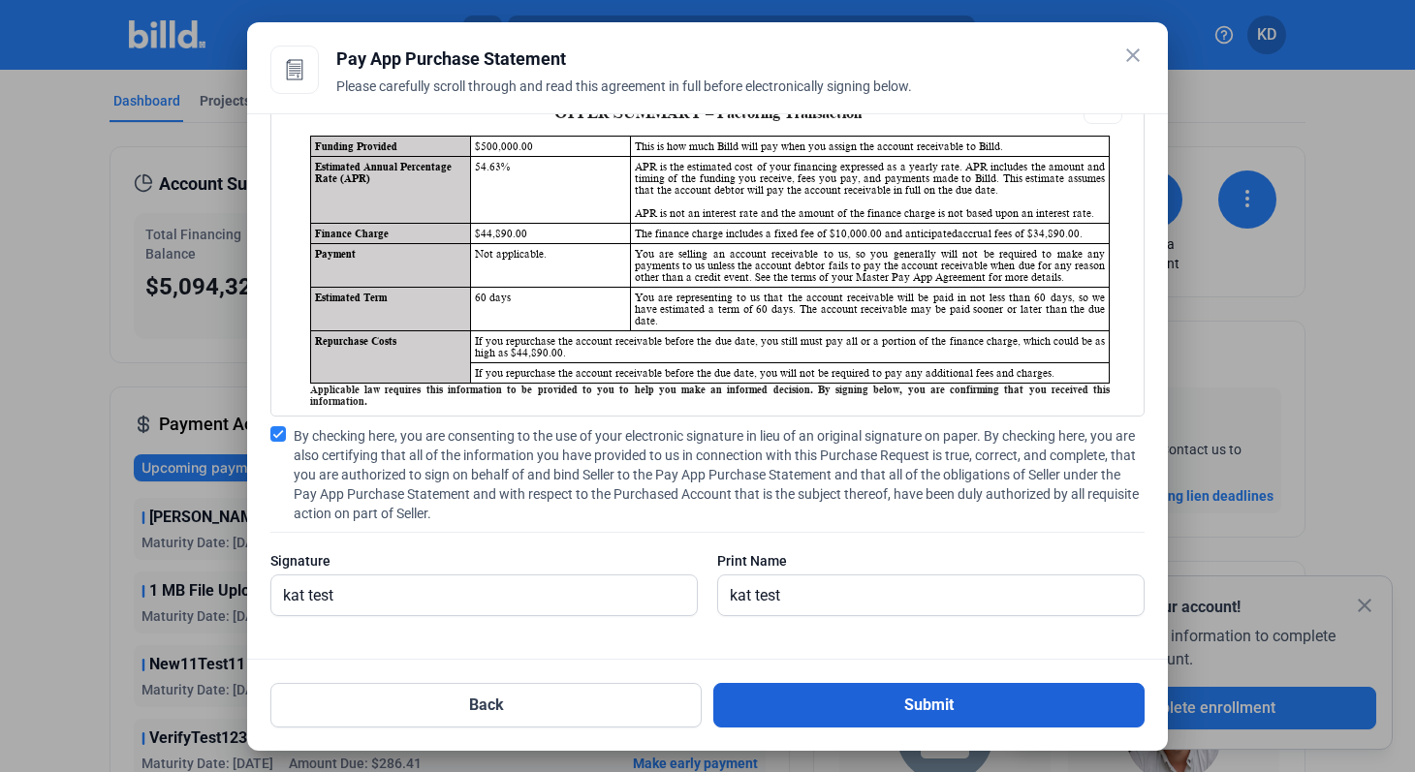
click at [932, 690] on button "Submit" at bounding box center [928, 705] width 431 height 45
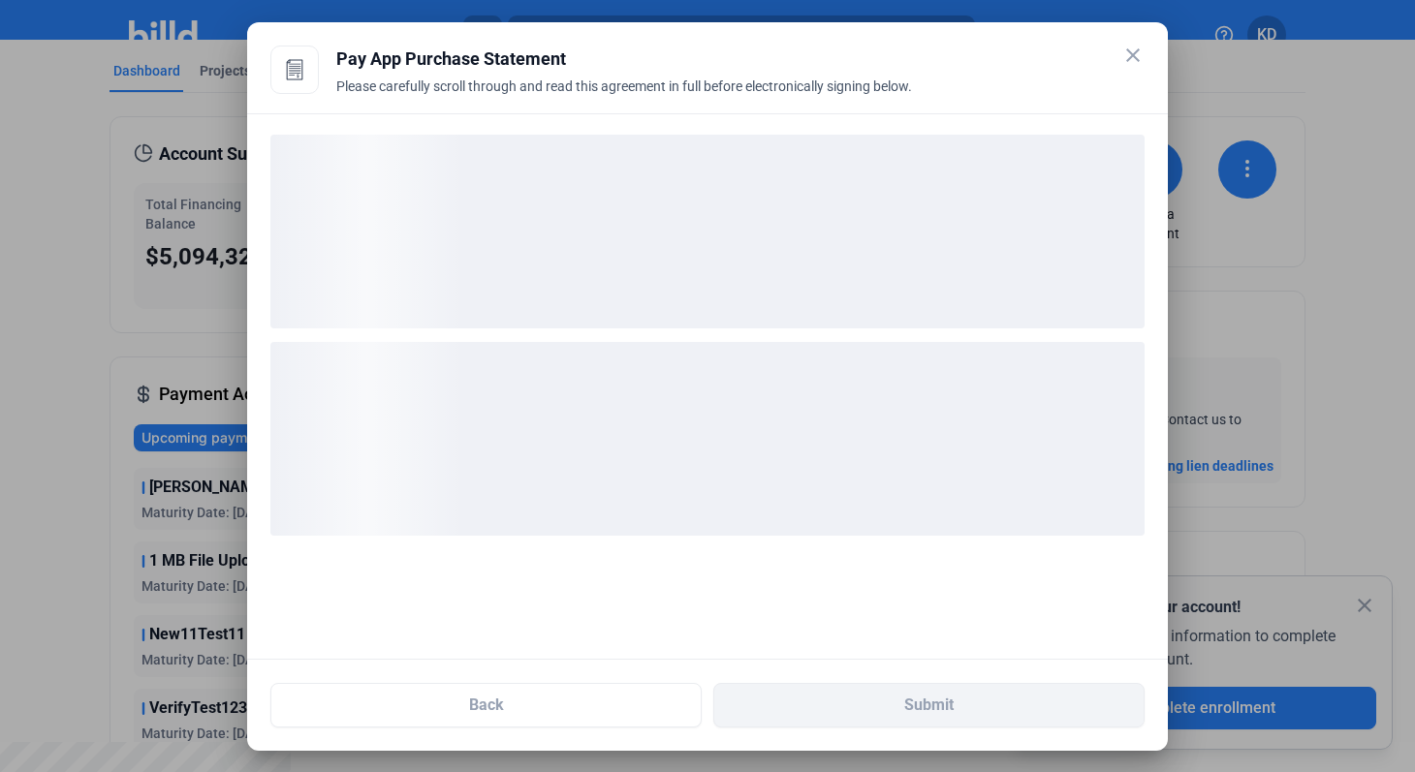
scroll to position [36, 0]
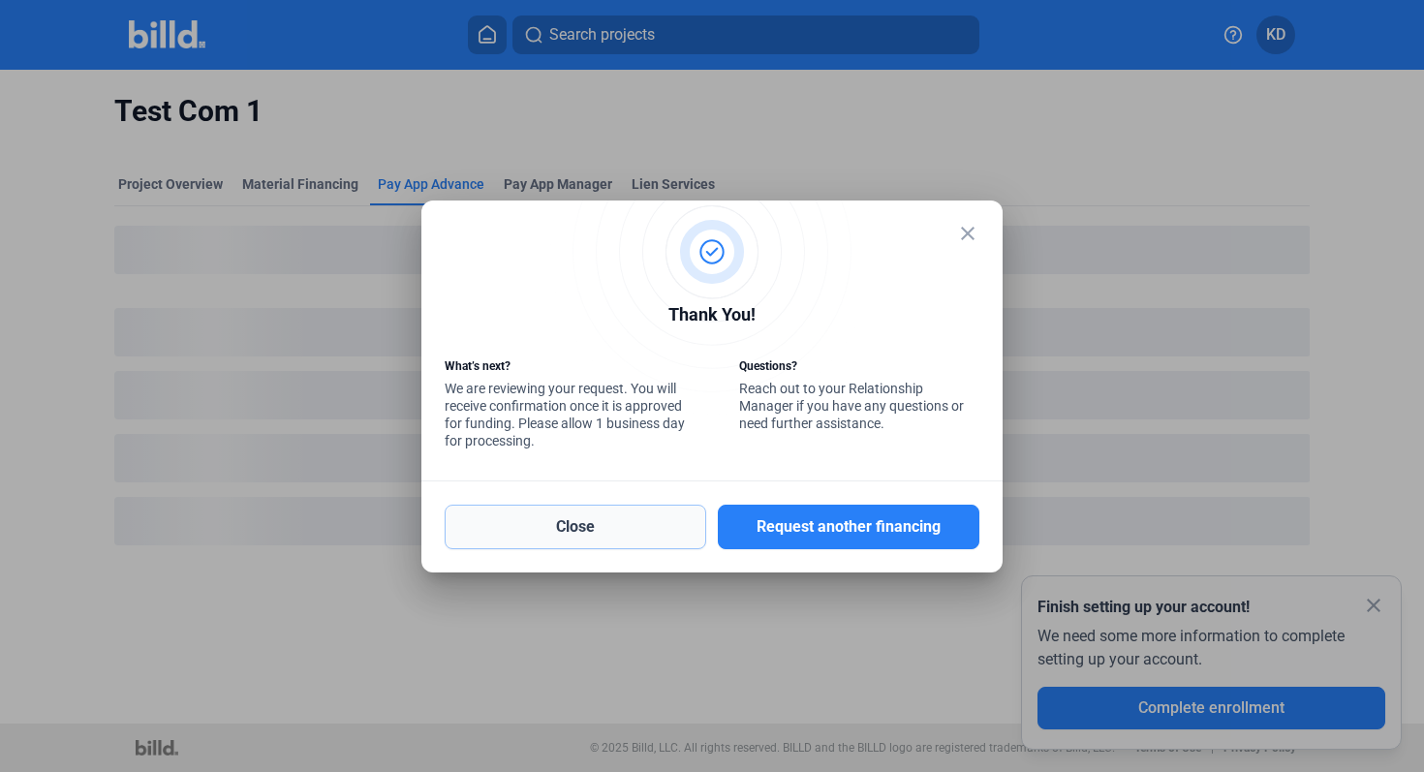
click at [616, 529] on button "Close" at bounding box center [576, 527] width 262 height 45
